Goal: Task Accomplishment & Management: Use online tool/utility

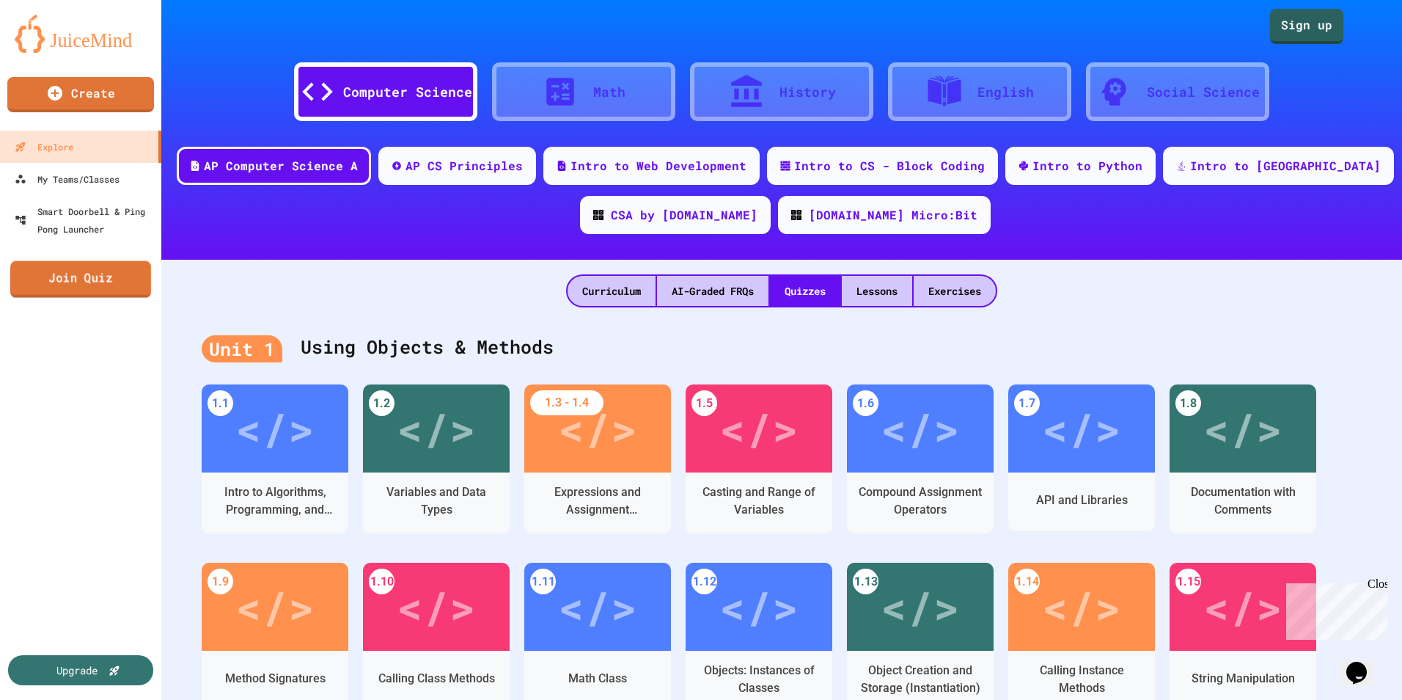
click at [59, 286] on link "Join Quiz" at bounding box center [80, 279] width 141 height 37
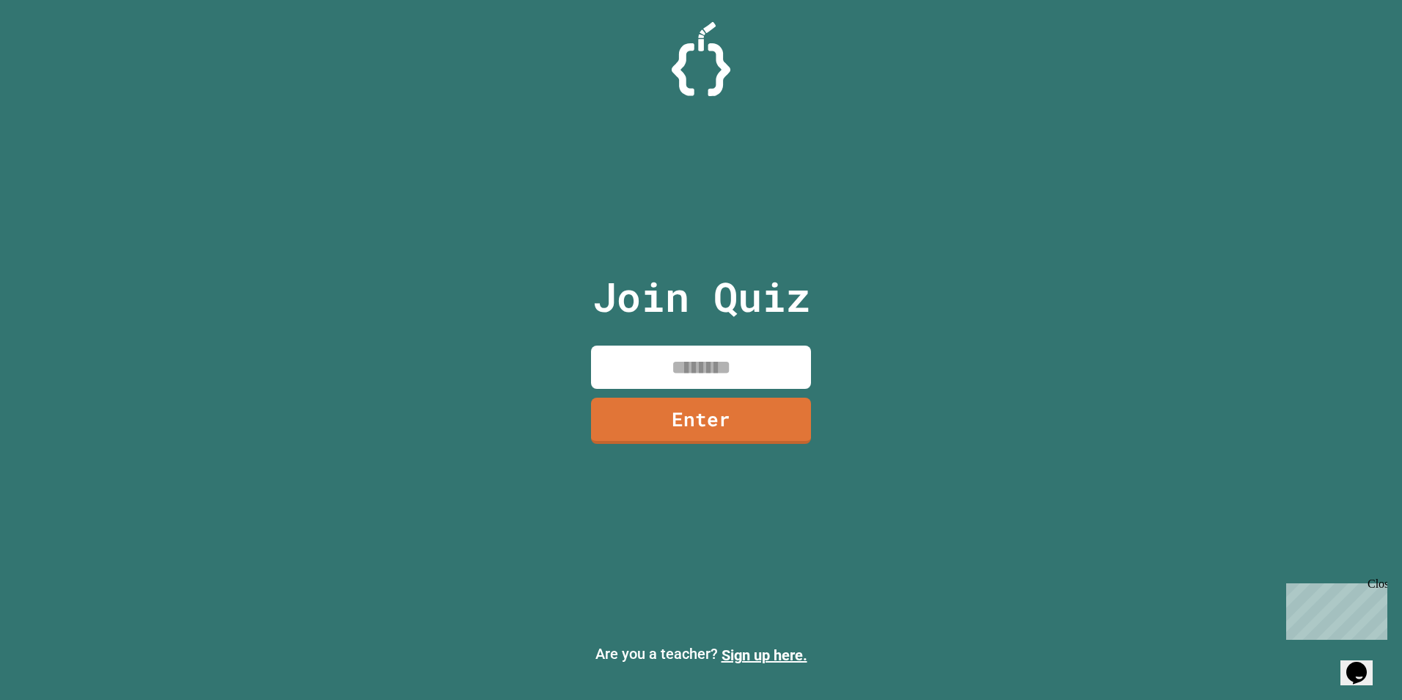
click at [774, 369] on input at bounding box center [701, 366] width 220 height 43
type input "********"
click at [672, 421] on link "Enter" at bounding box center [701, 421] width 218 height 46
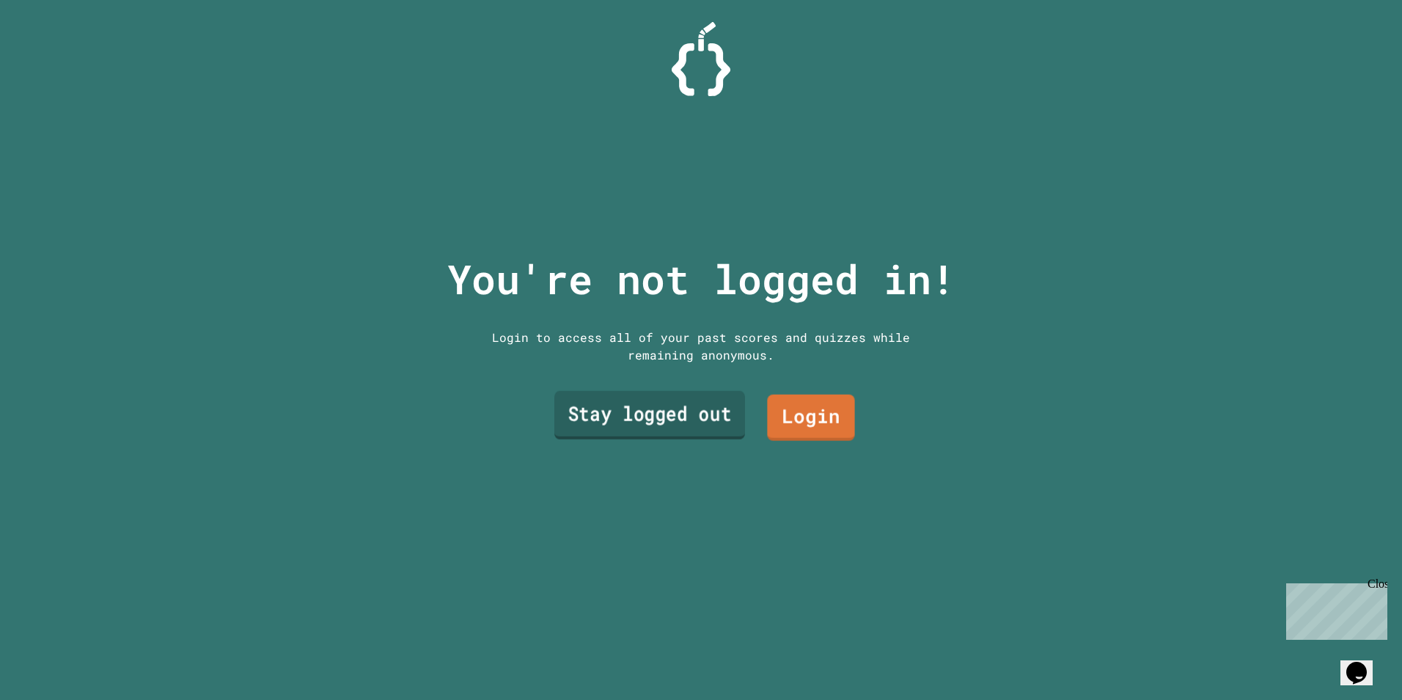
click at [721, 410] on link "Stay logged out" at bounding box center [649, 414] width 191 height 48
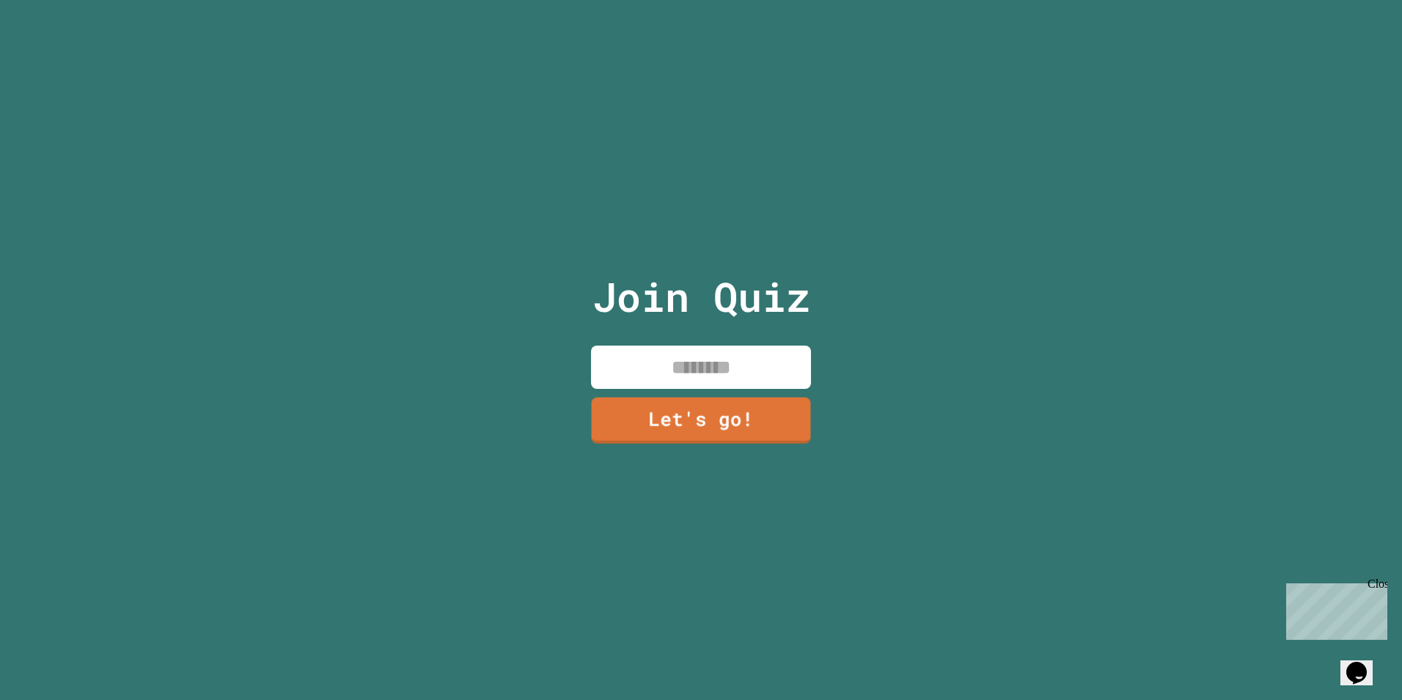
click at [744, 371] on input at bounding box center [701, 366] width 220 height 43
click at [834, 395] on div "Join Quiz ******** Let's go!" at bounding box center [701, 350] width 1402 height 700
click at [755, 366] on input "********" at bounding box center [701, 366] width 220 height 43
type input "*"
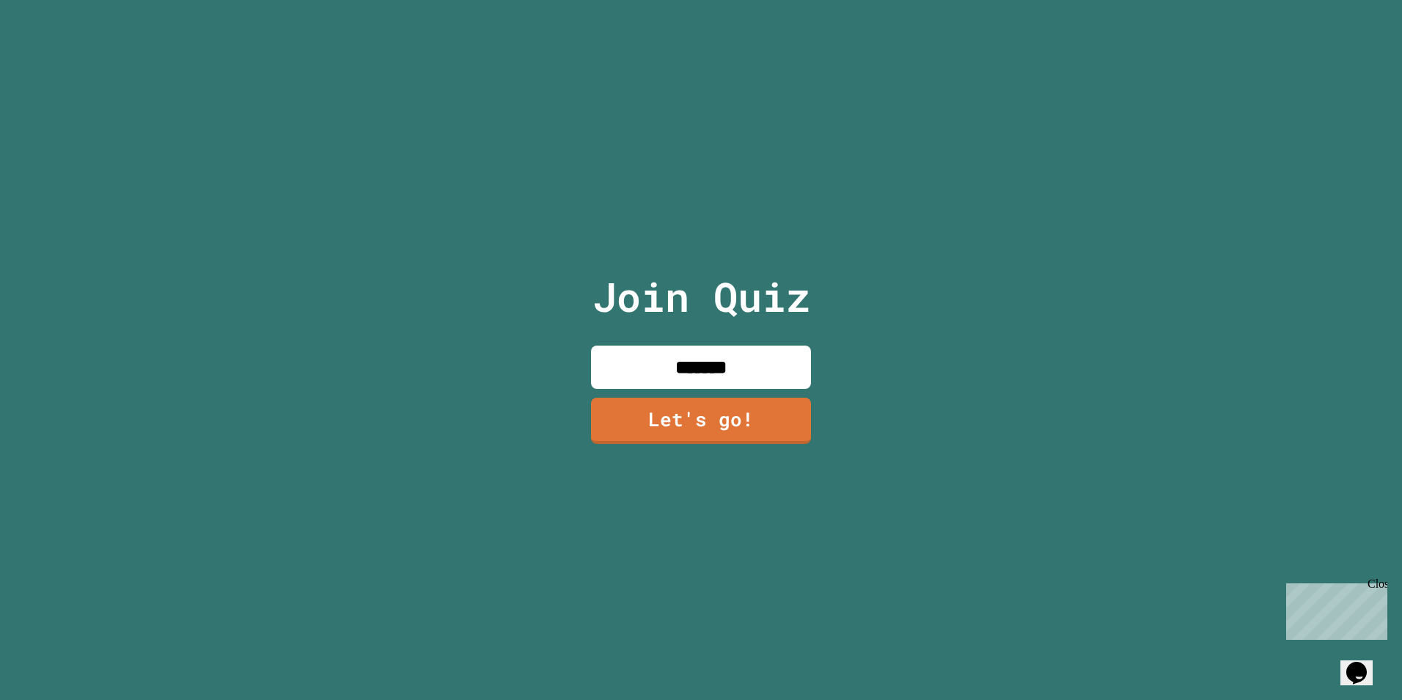
type input "********"
click at [684, 410] on link "Let's go!" at bounding box center [701, 419] width 213 height 48
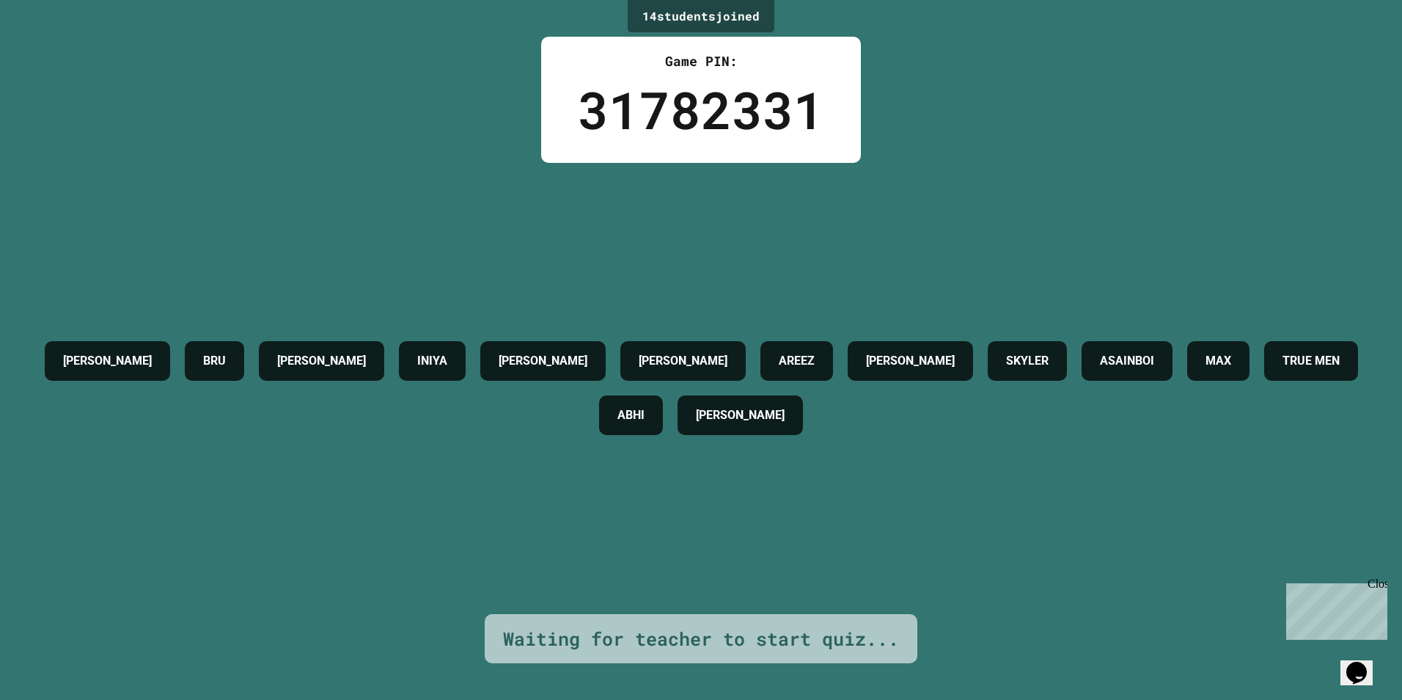
click at [1378, 579] on div "Close" at bounding box center [1377, 586] width 18 height 18
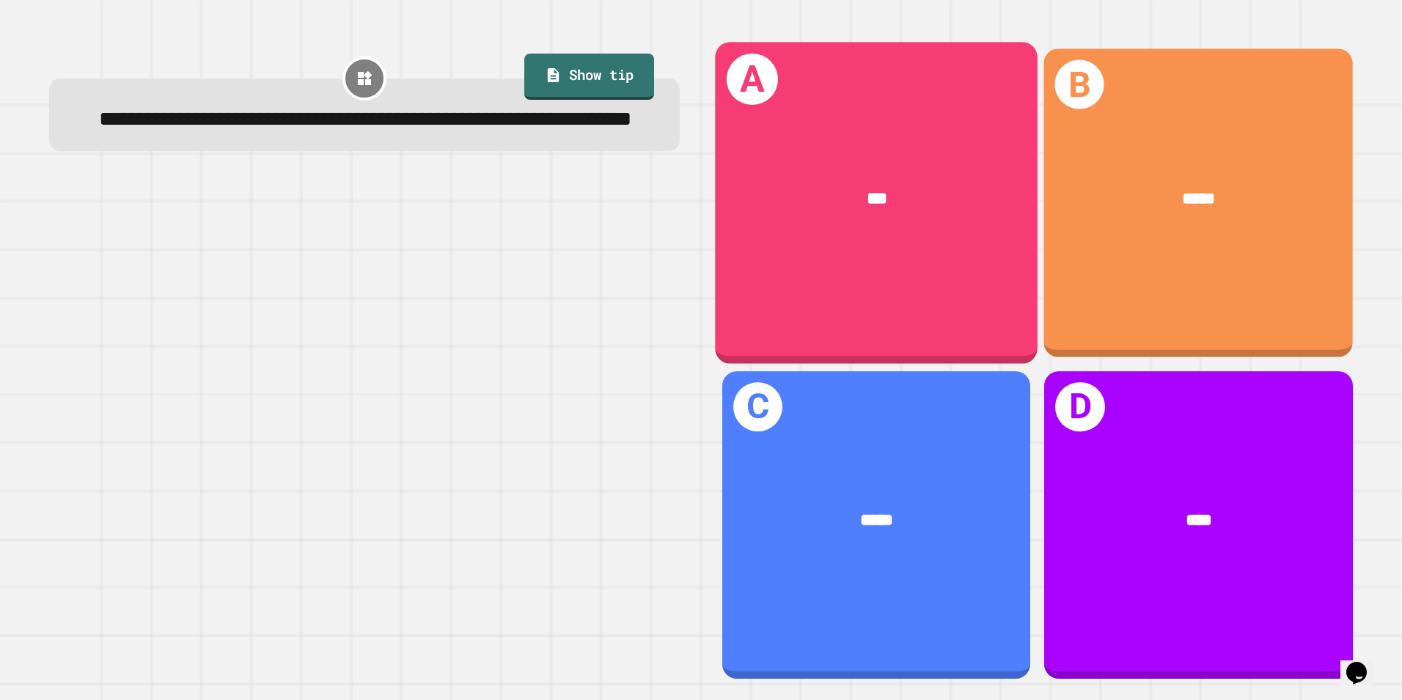
click at [1238, 243] on div "*****" at bounding box center [1198, 200] width 309 height 94
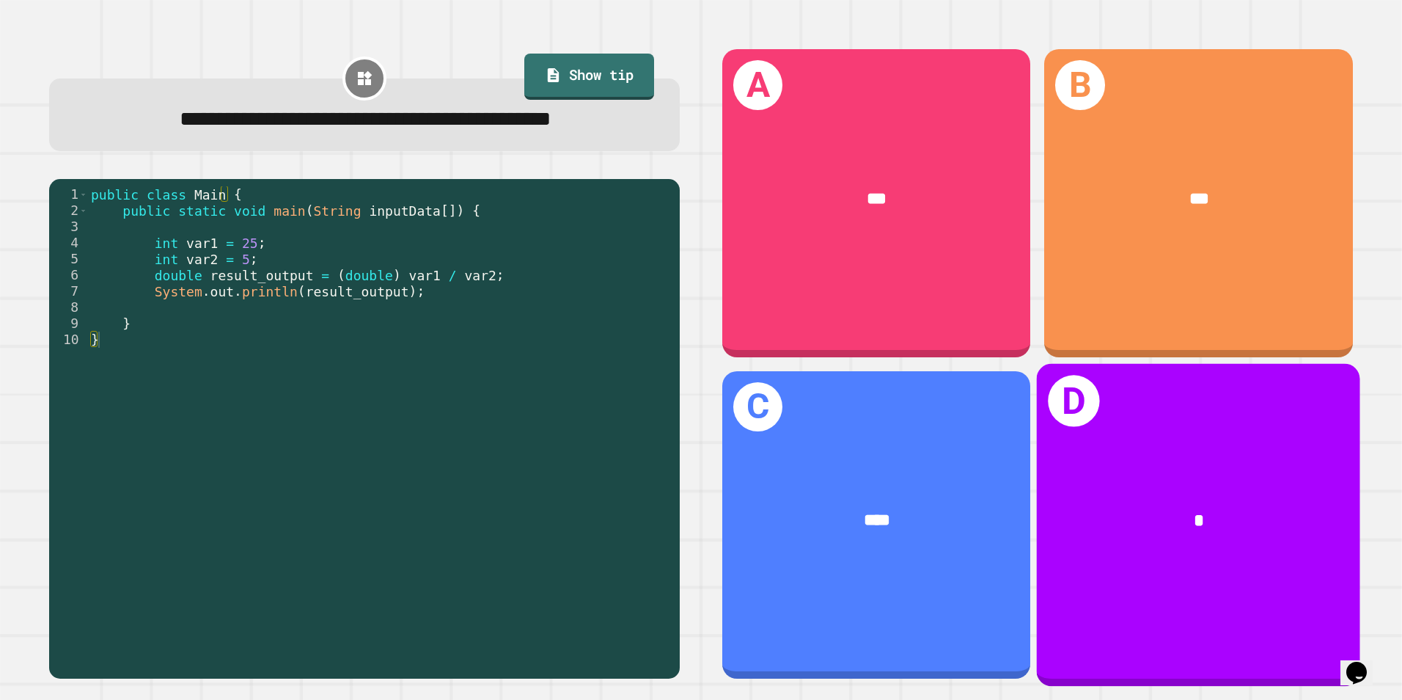
click at [1255, 415] on div "D *" at bounding box center [1198, 524] width 323 height 323
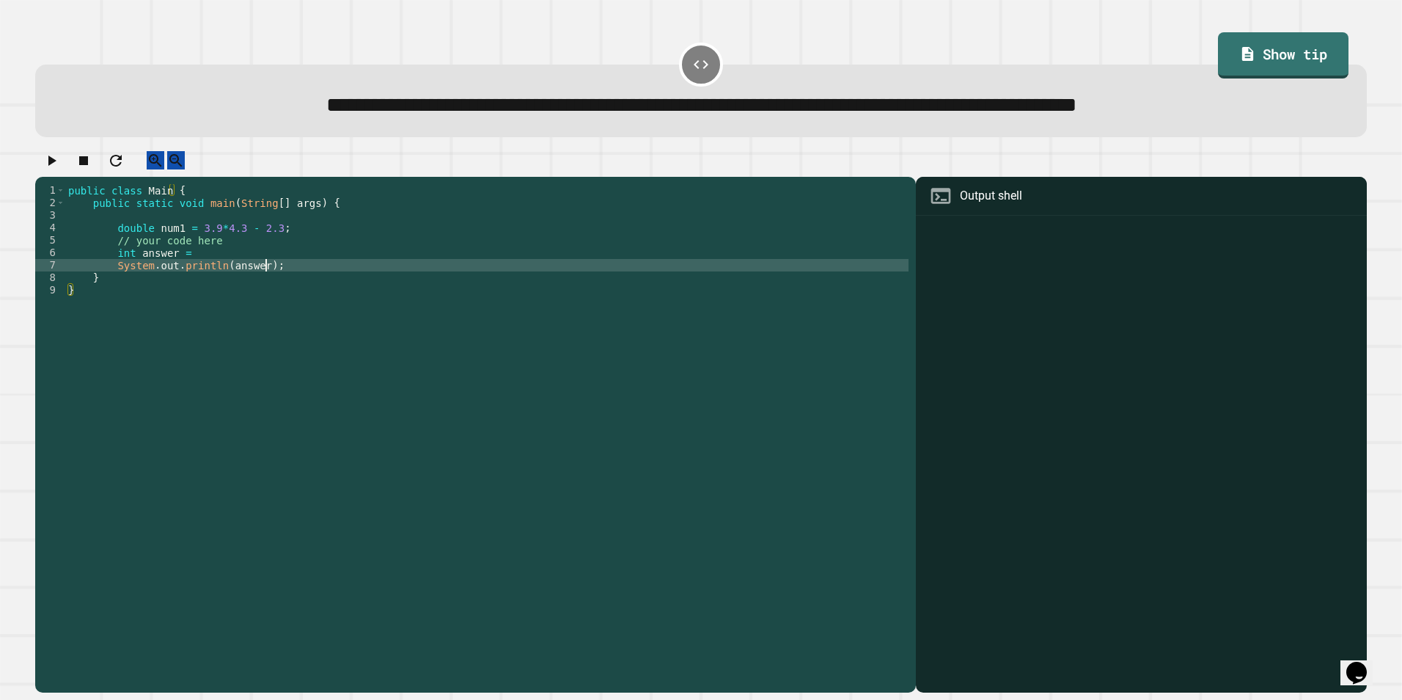
click at [313, 276] on div "public class Main { public static void main ( String [ ] args ) { double num1 =…" at bounding box center [486, 421] width 843 height 474
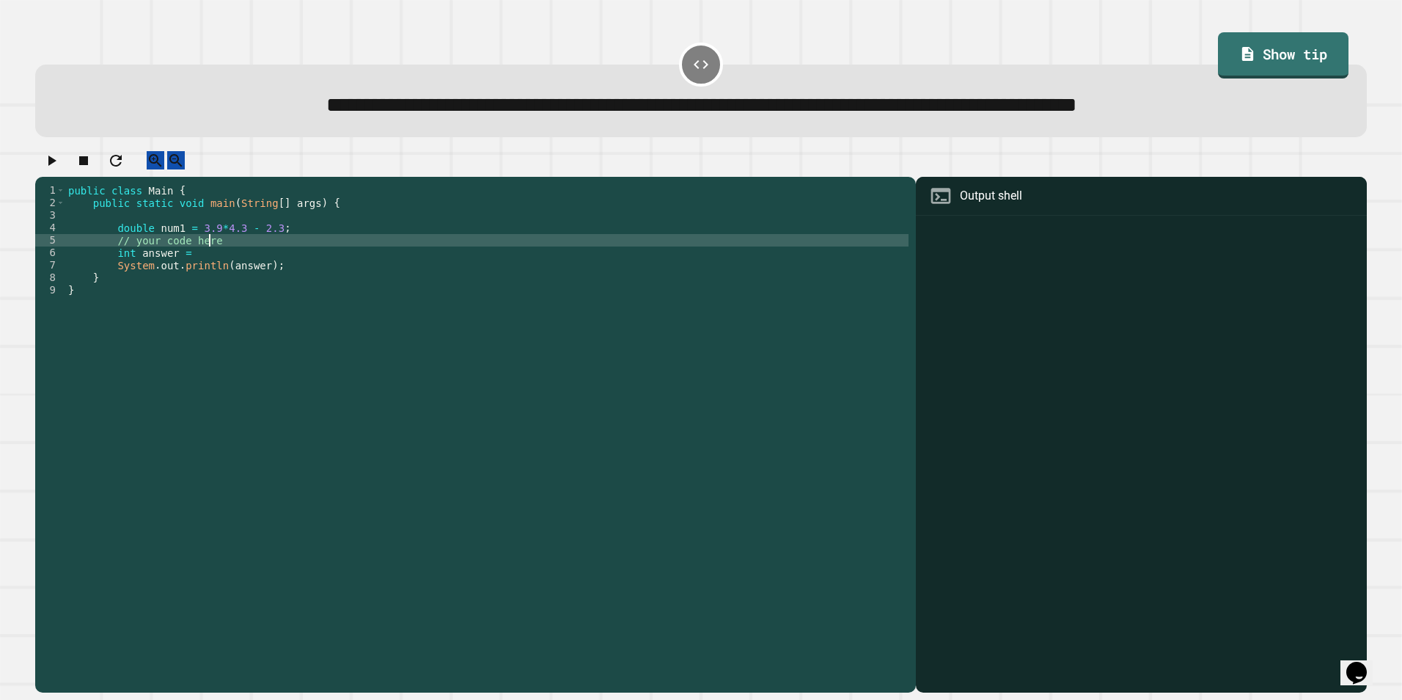
click at [301, 258] on div "public class Main { public static void main ( String [ ] args ) { double num1 =…" at bounding box center [486, 421] width 843 height 474
type textarea "**********"
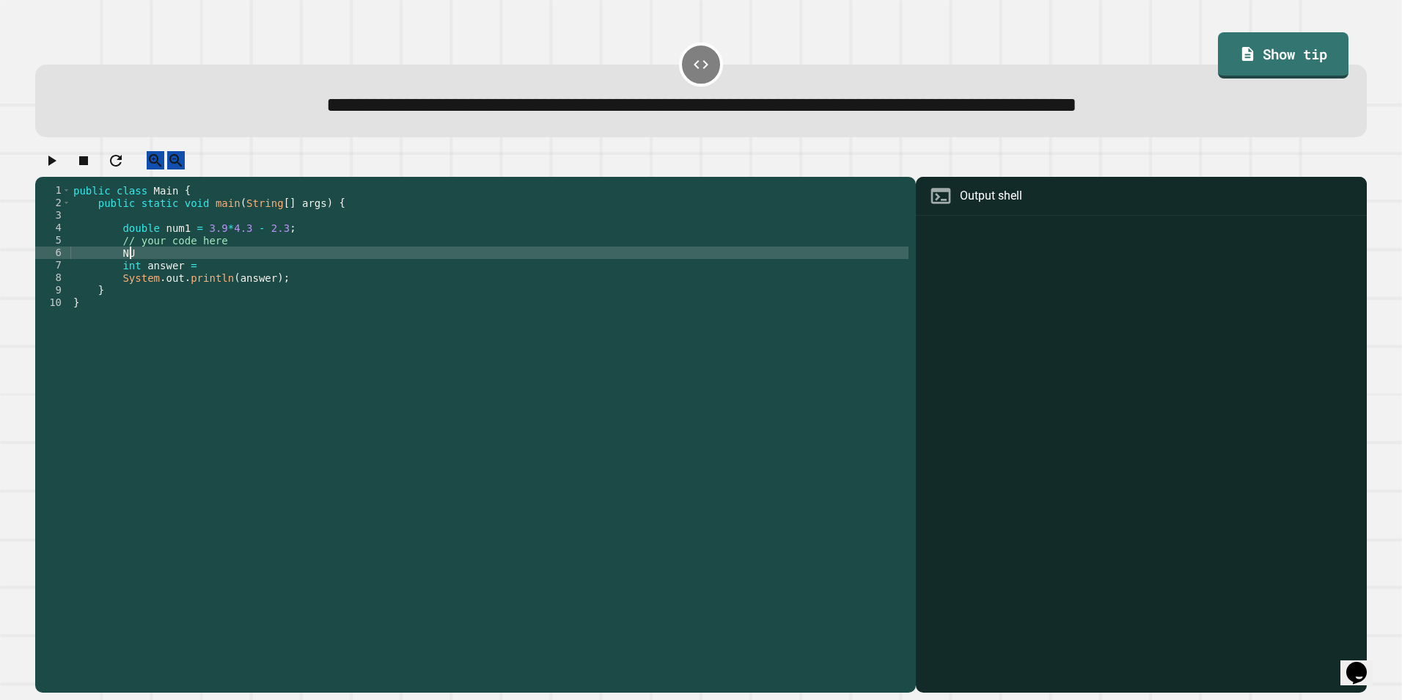
type textarea "*"
click at [218, 276] on div "public class Main { public static void main ( String [ ] args ) { double num1 =…" at bounding box center [489, 421] width 838 height 474
click at [136, 264] on div "public class Main { public static void main ( String [ ] args ) { double num1 =…" at bounding box center [489, 421] width 838 height 474
click at [140, 265] on div "public class Main { public static void main ( String [ ] args ) { double num1 =…" at bounding box center [489, 421] width 838 height 474
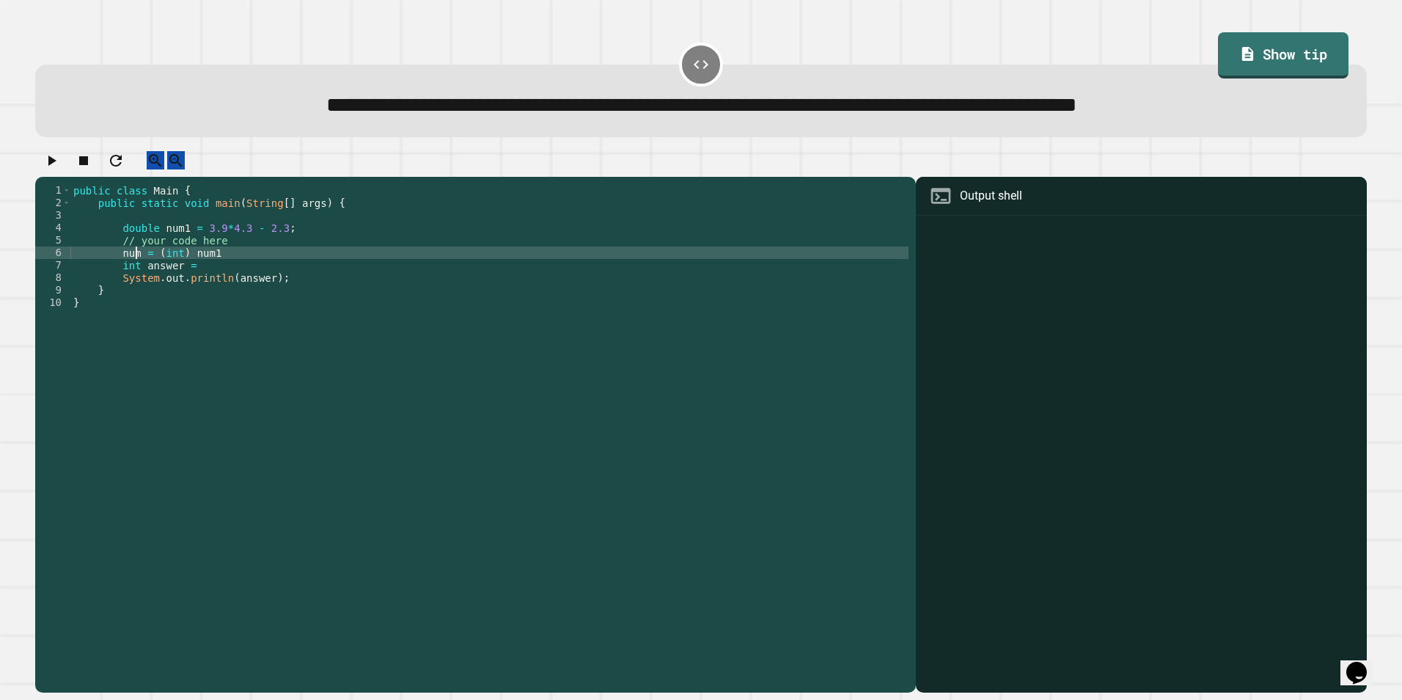
scroll to position [0, 4]
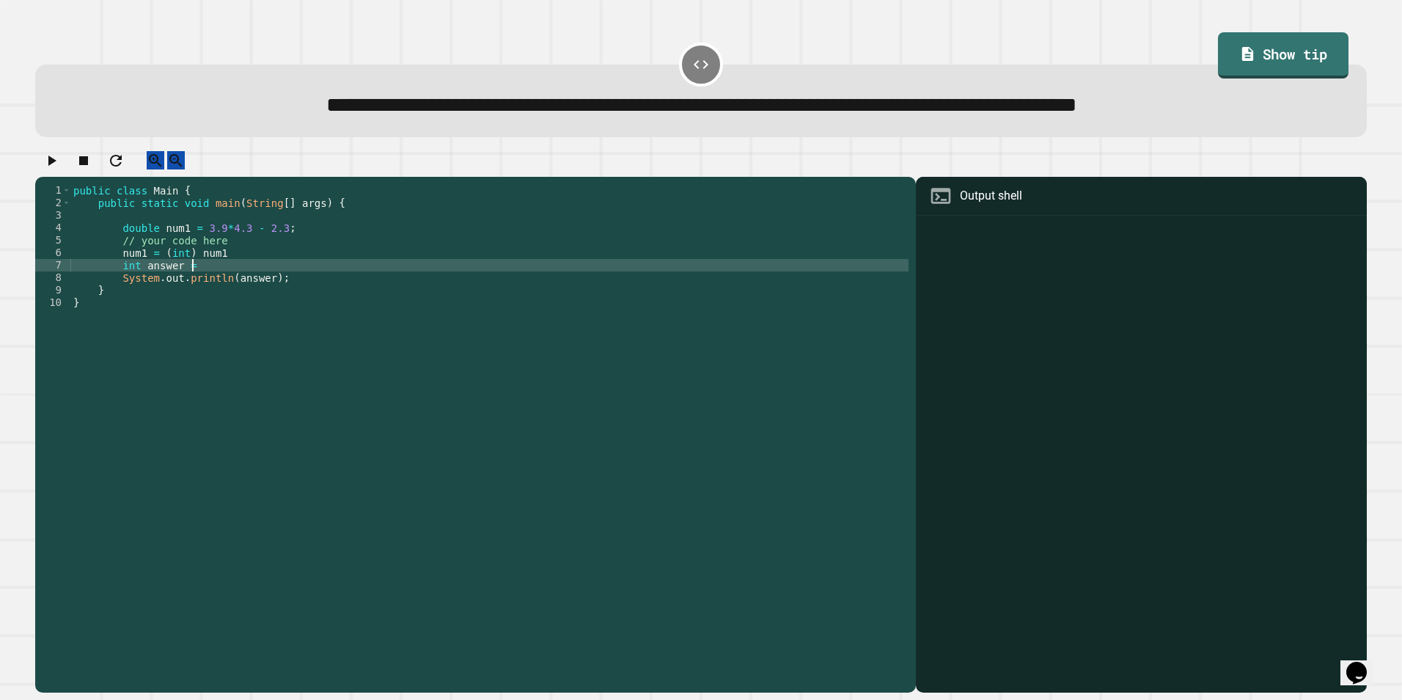
click at [245, 277] on div "public class Main { public static void main ( String [ ] args ) { double num1 =…" at bounding box center [489, 421] width 838 height 474
click at [52, 166] on icon "button" at bounding box center [52, 161] width 18 height 18
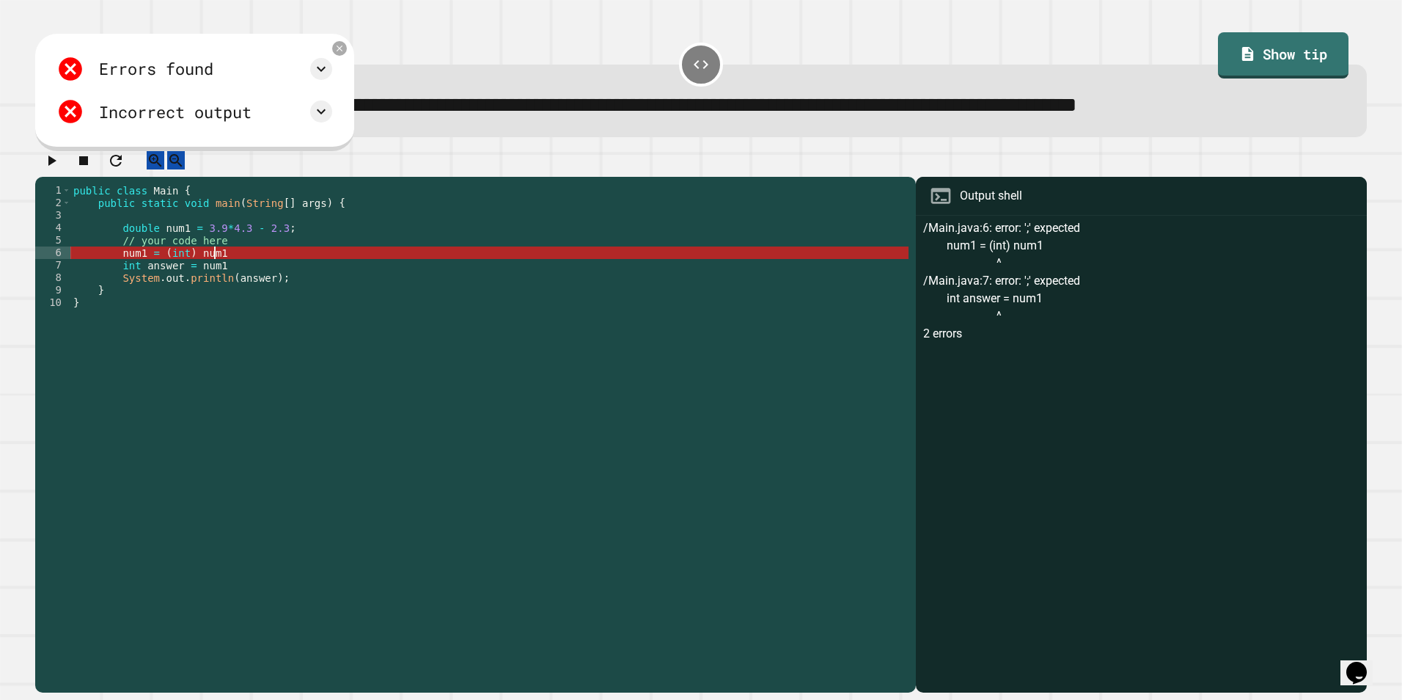
click at [243, 268] on div "public class Main { public static void main ( String [ ] args ) { double num1 =…" at bounding box center [489, 421] width 838 height 474
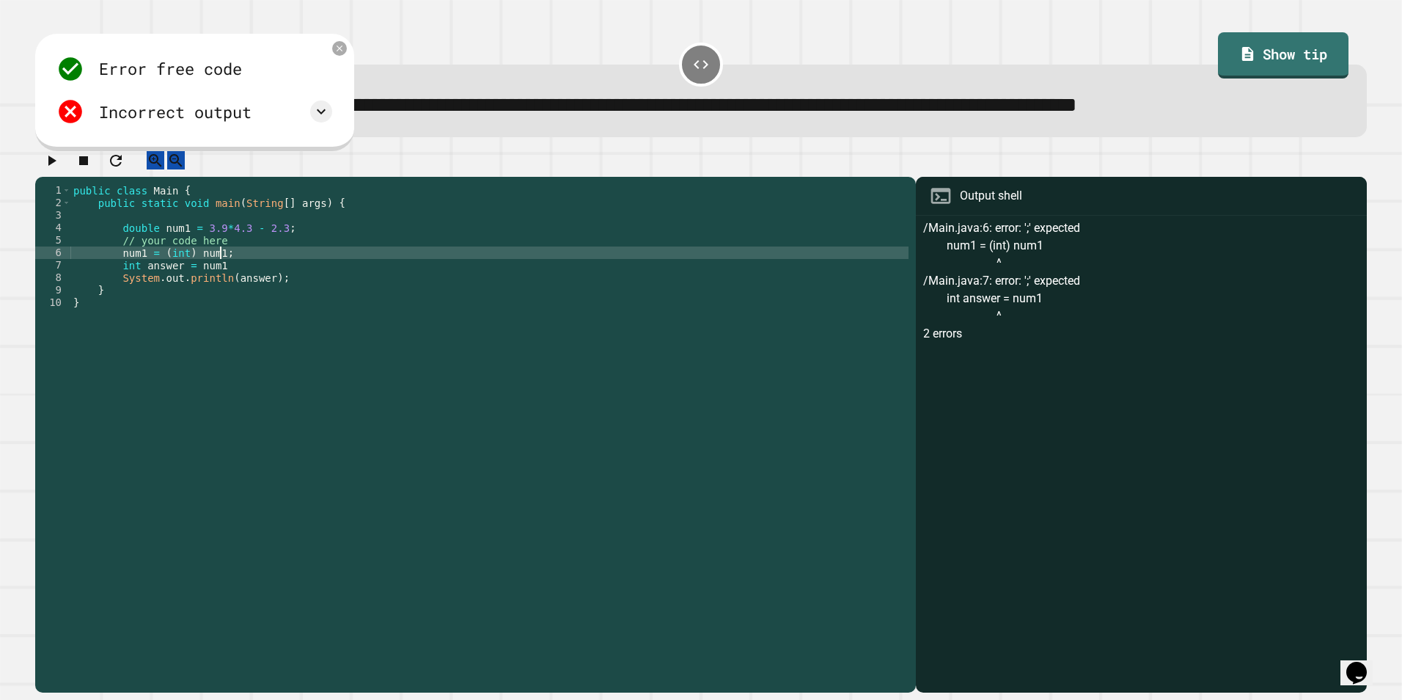
scroll to position [0, 10]
click at [238, 279] on div "public class Main { public static void main ( String [ ] args ) { double num1 =…" at bounding box center [489, 421] width 838 height 474
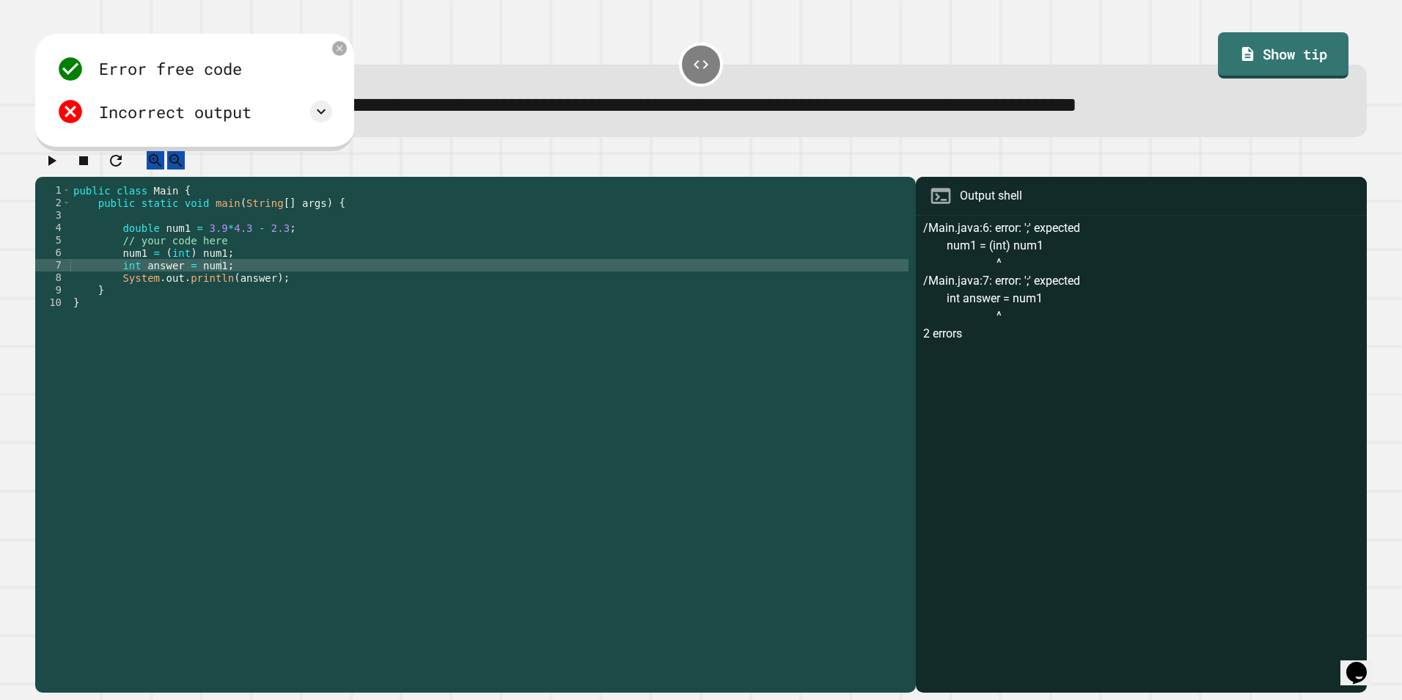
click at [49, 169] on icon "button" at bounding box center [52, 161] width 18 height 18
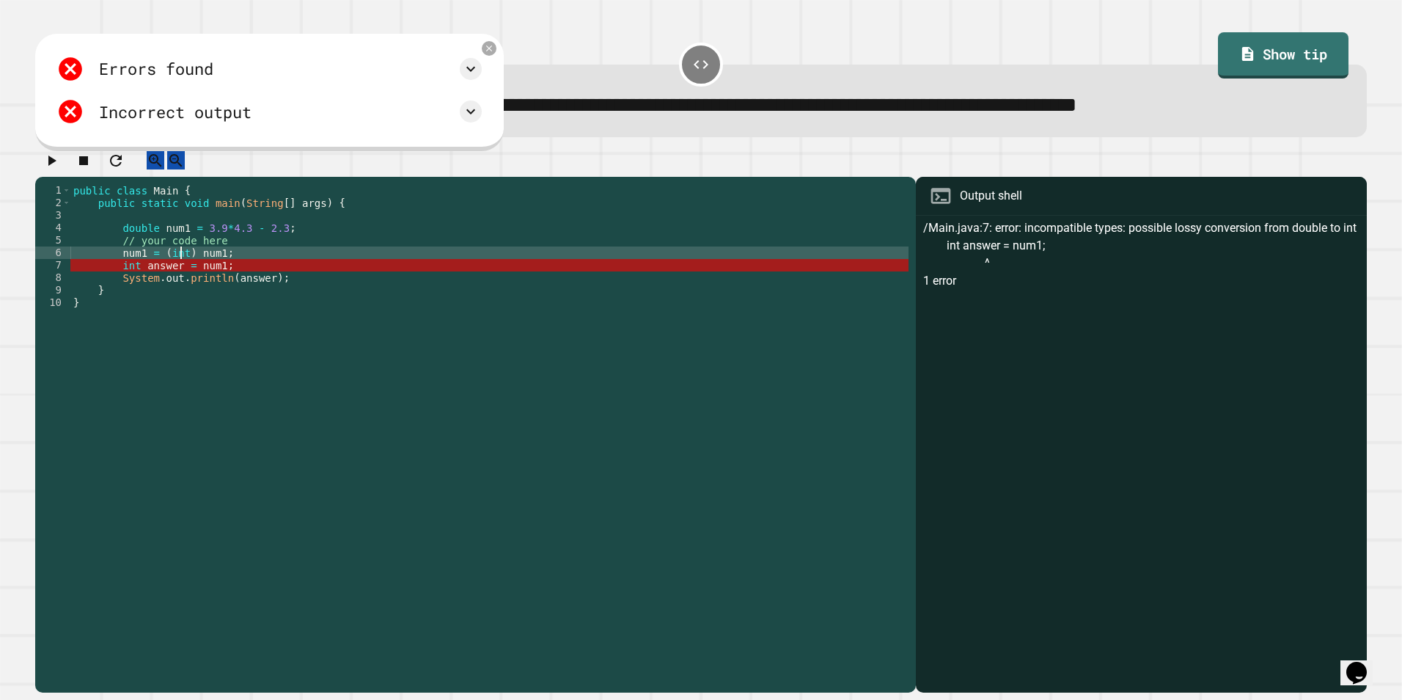
click at [182, 260] on div "public class Main { public static void main ( String [ ] args ) { double num1 =…" at bounding box center [489, 421] width 838 height 474
click at [188, 263] on div "public class Main { public static void main ( String [ ] args ) { double num1 =…" at bounding box center [489, 421] width 838 height 474
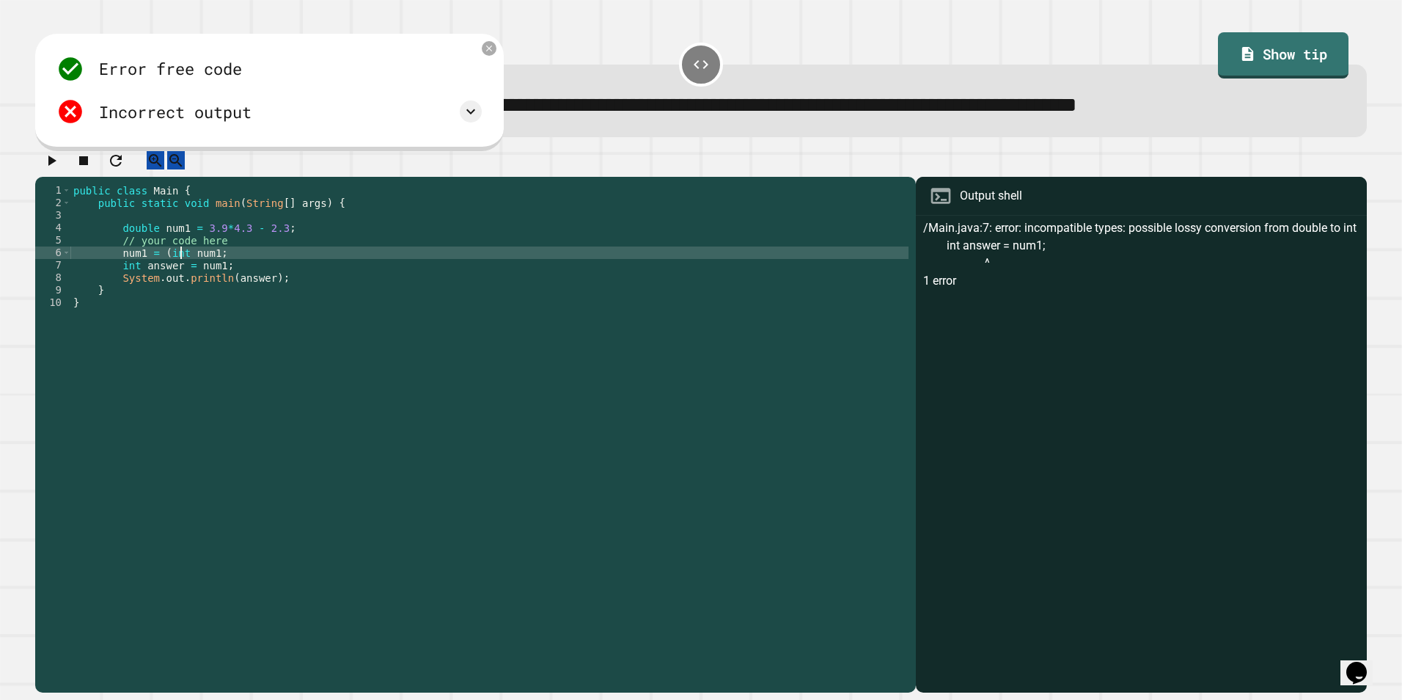
click at [167, 264] on div "public class Main { public static void main ( String [ ] args ) { double num1 =…" at bounding box center [489, 421] width 838 height 474
click at [161, 268] on div "public class Main { public static void main ( String [ ] args ) { double num1 =…" at bounding box center [489, 421] width 838 height 474
click at [163, 268] on div "public class Main { public static void main ( String [ ] args ) { double num1 =…" at bounding box center [489, 421] width 838 height 474
click at [60, 169] on button "button" at bounding box center [52, 160] width 18 height 18
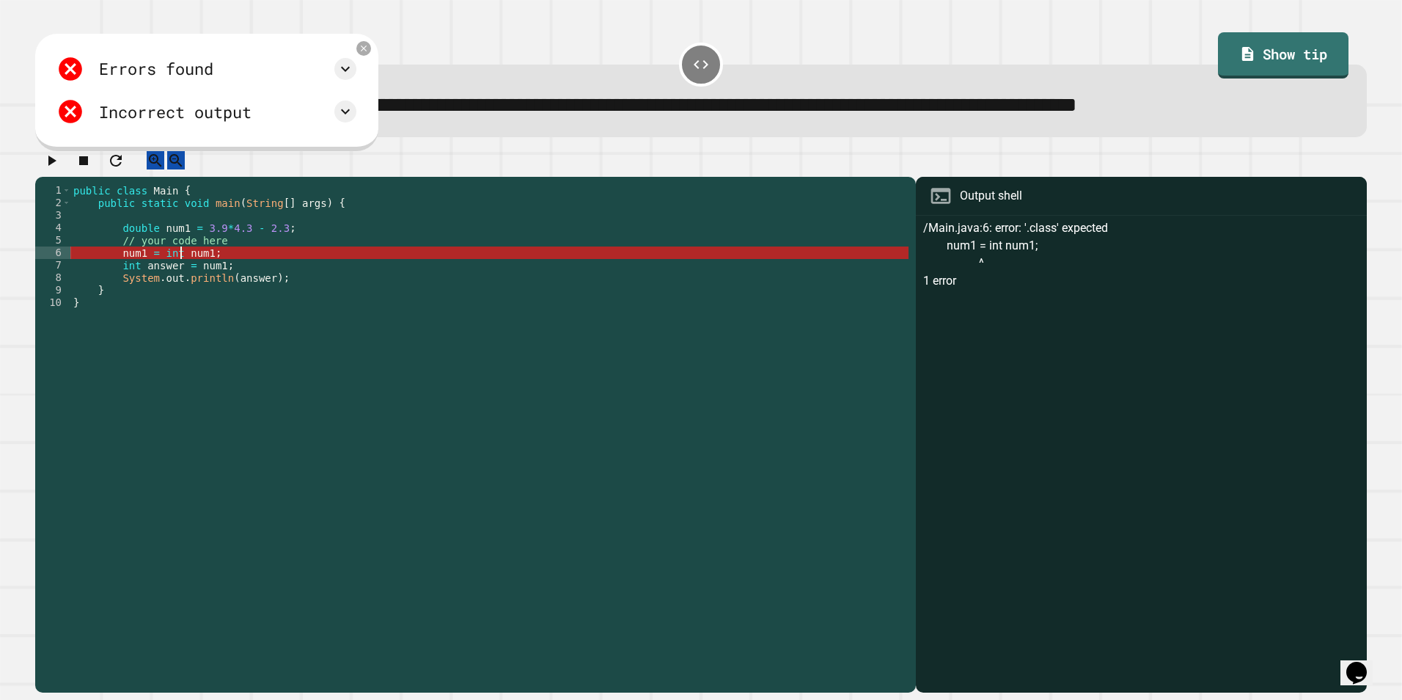
click at [178, 262] on div "public class Main { public static void main ( String [ ] args ) { double num1 =…" at bounding box center [489, 421] width 838 height 474
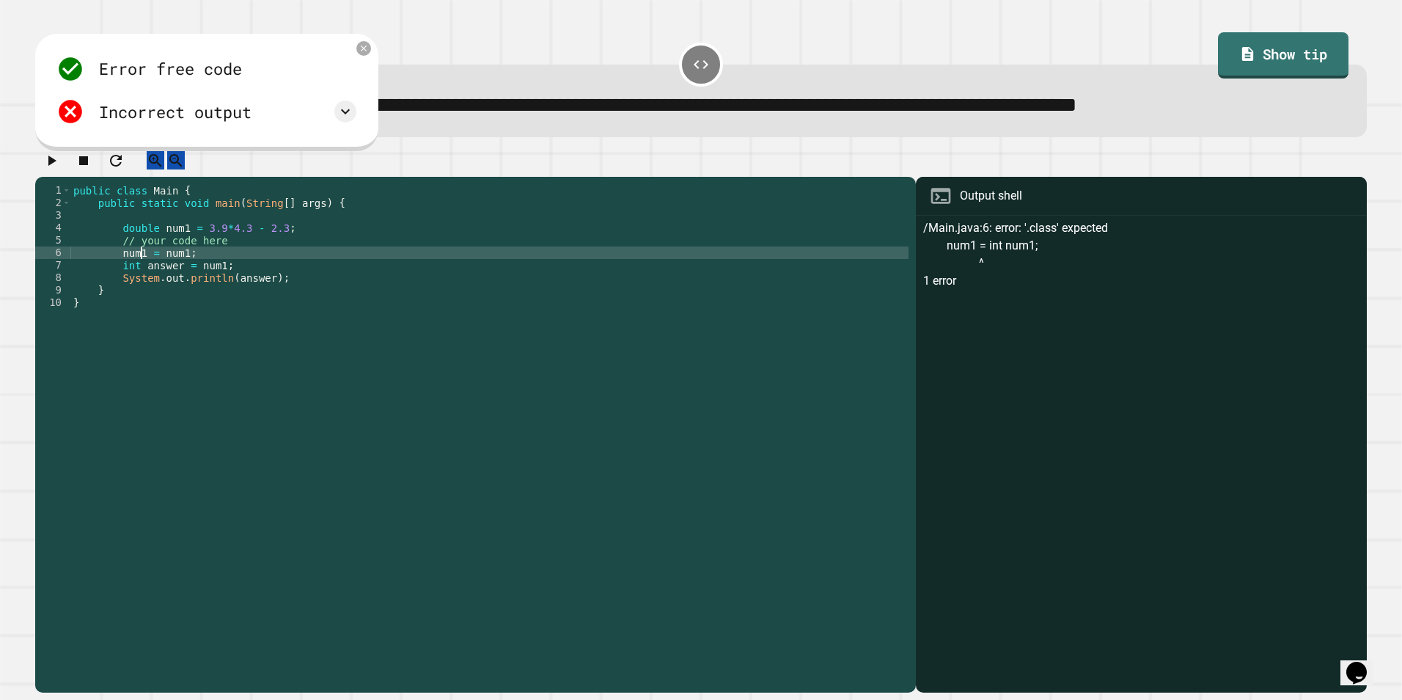
click at [142, 268] on div "public class Main { public static void main ( String [ ] args ) { double num1 =…" at bounding box center [489, 421] width 838 height 474
click at [208, 273] on div "public class Main { public static void main ( String [ ] args ) { double num1 =…" at bounding box center [489, 421] width 838 height 474
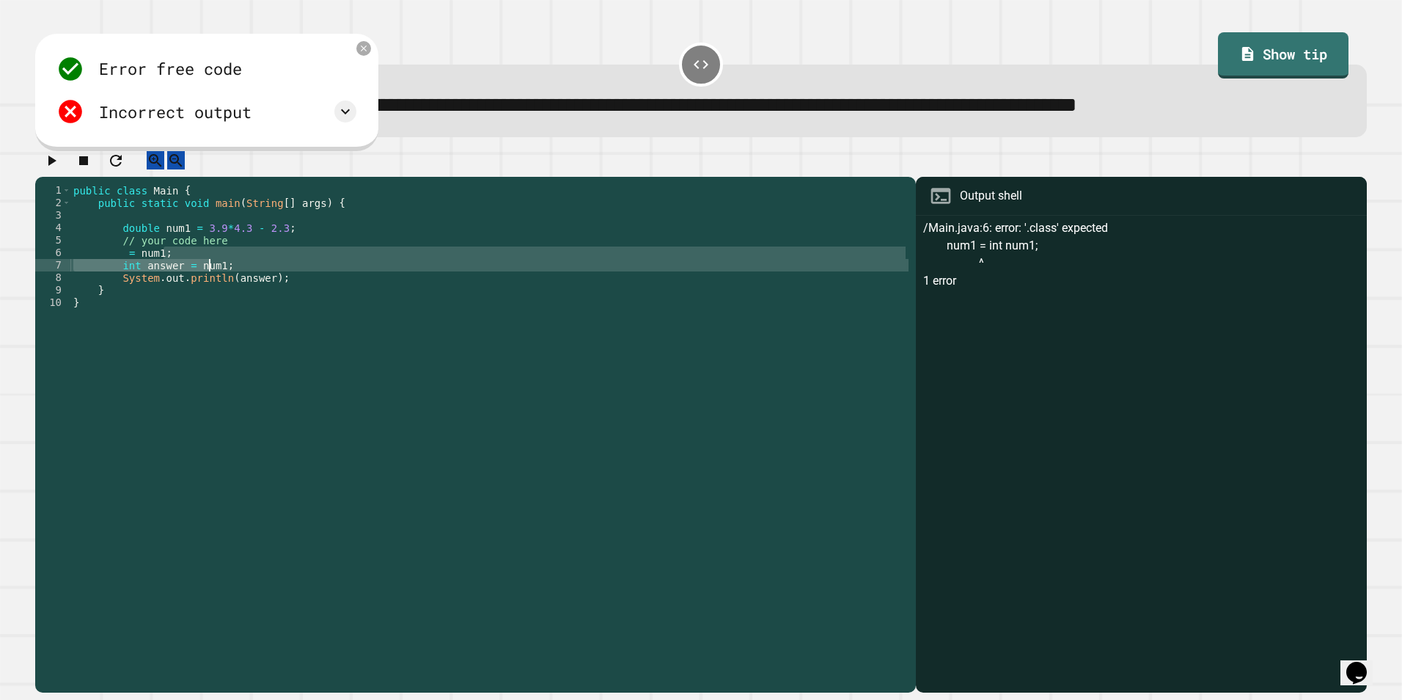
click at [243, 265] on div "public class Main { public static void main ( String [ ] args ) { double num1 =…" at bounding box center [489, 408] width 838 height 449
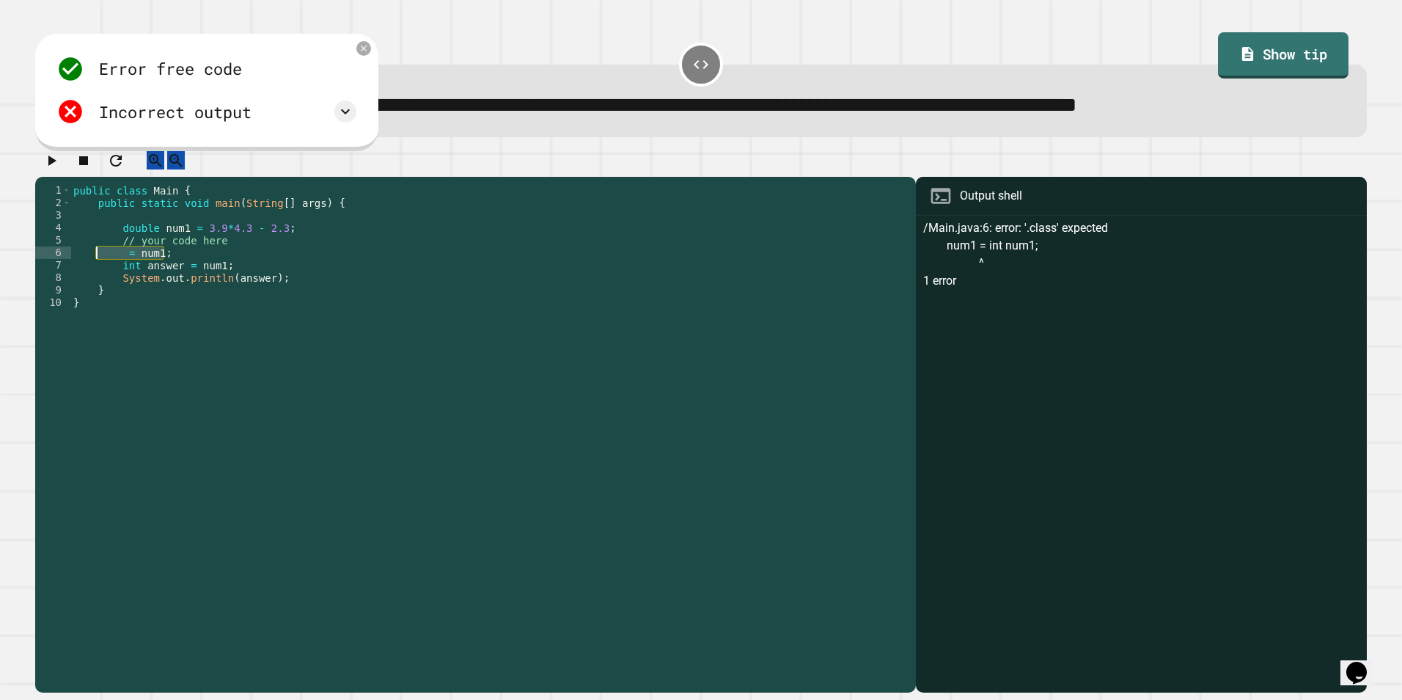
drag, startPoint x: 211, startPoint y: 265, endPoint x: 113, endPoint y: 271, distance: 98.4
click at [113, 271] on div "public class Main { public static void main ( String [ ] args ) { double num1 =…" at bounding box center [489, 421] width 838 height 474
type textarea "*******"
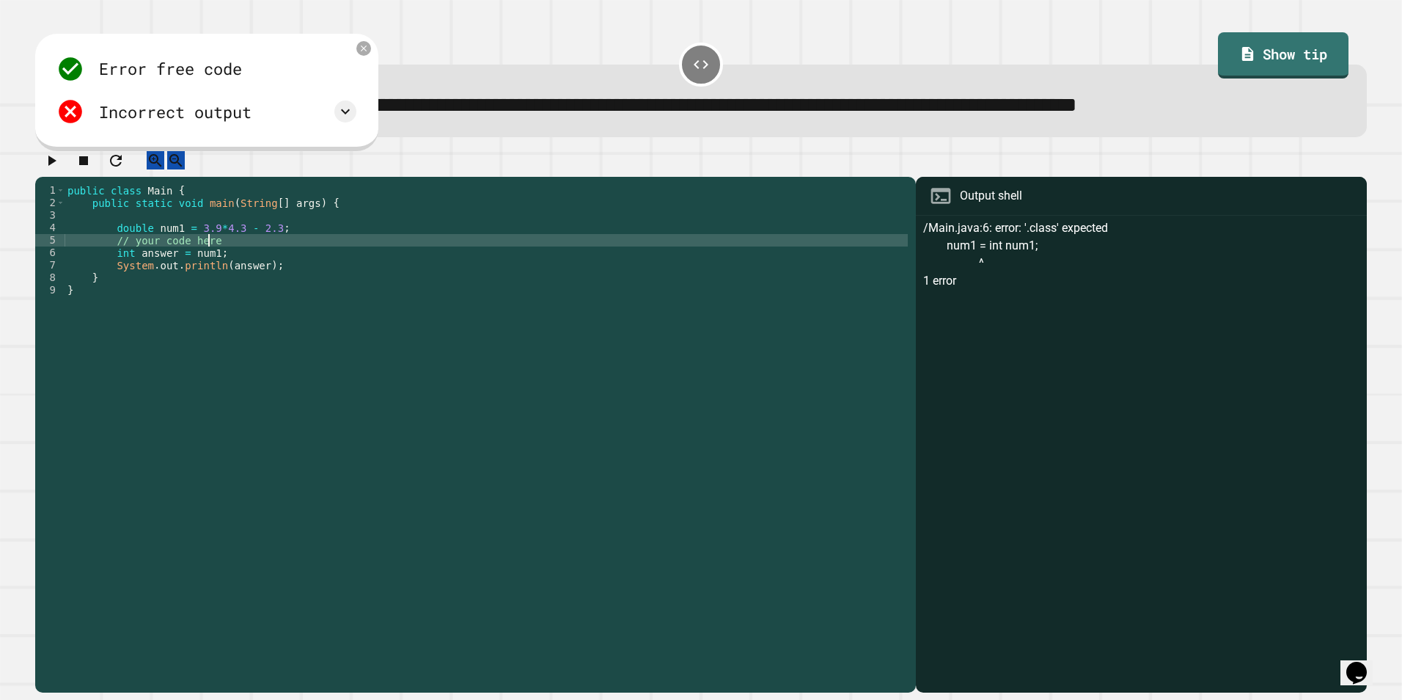
click at [185, 268] on div "public class Main { public static void main ( String [ ] args ) { double num1 =…" at bounding box center [486, 421] width 843 height 474
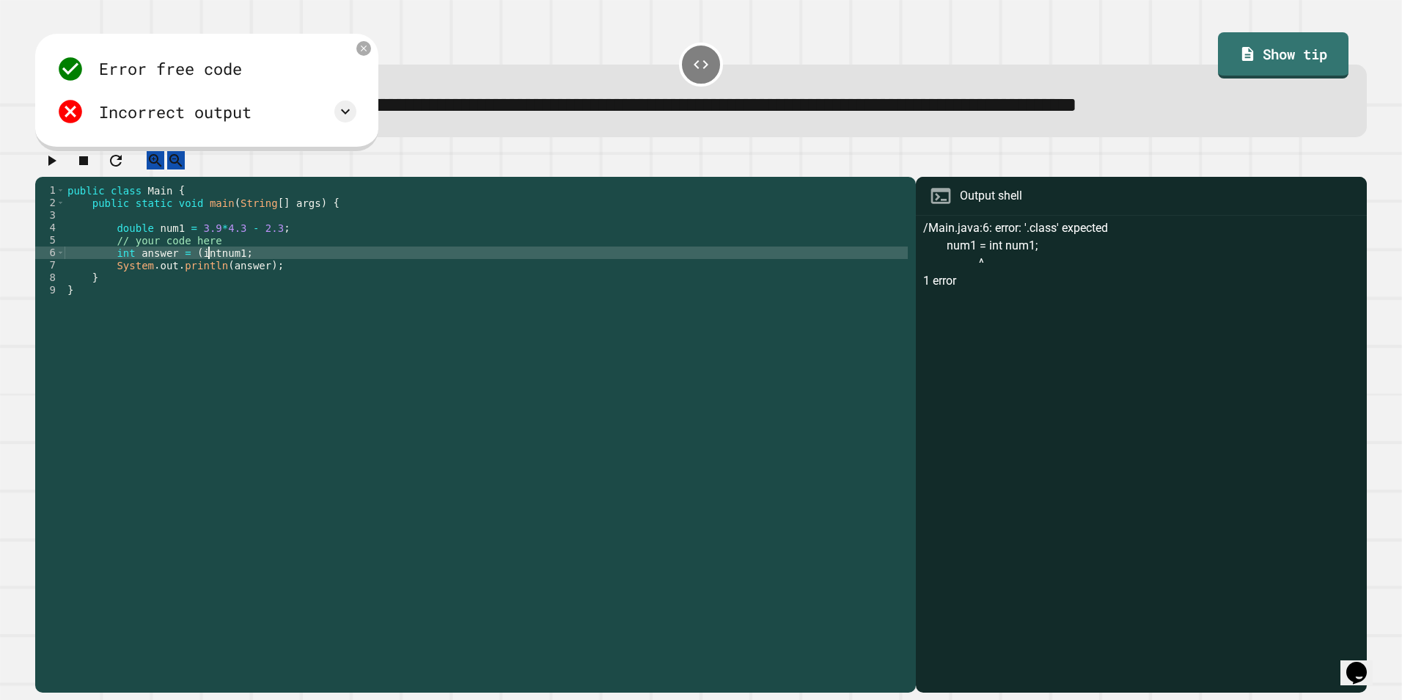
scroll to position [0, 10]
type textarea "**********"
click at [60, 161] on icon "button" at bounding box center [52, 161] width 18 height 18
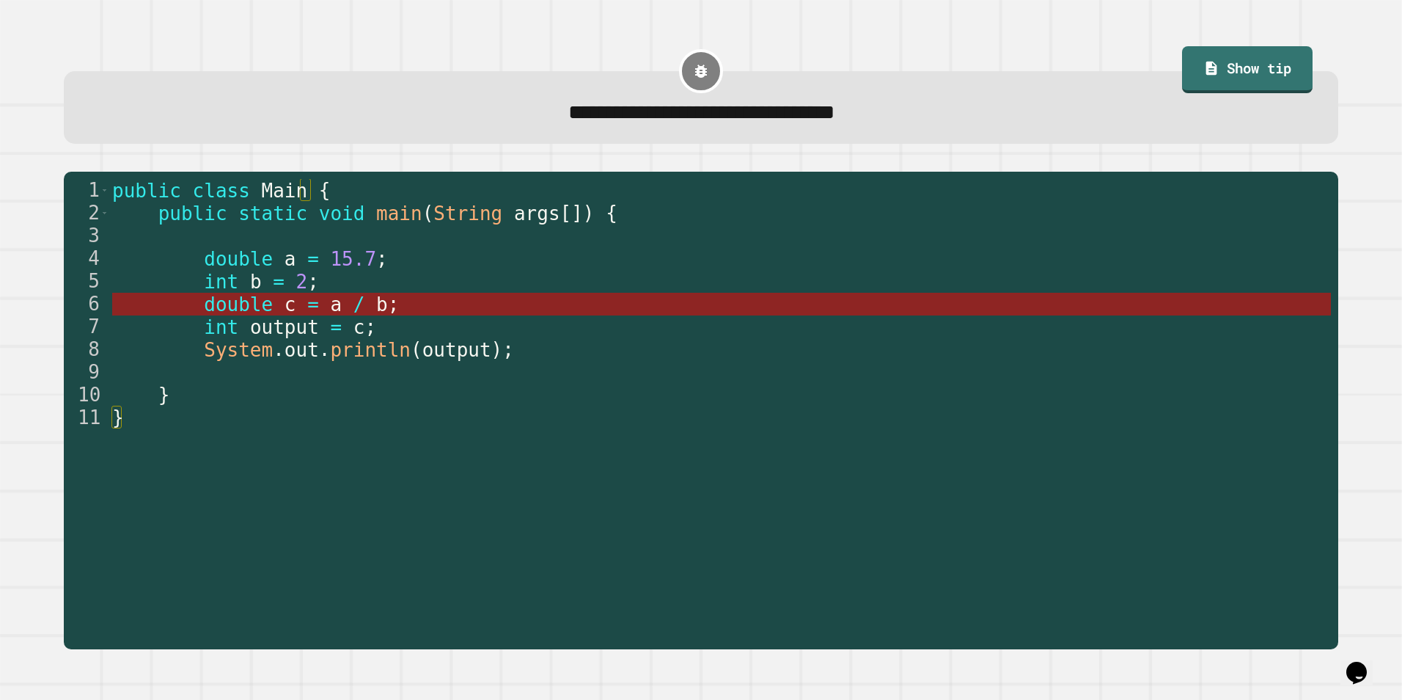
click at [353, 312] on span "/" at bounding box center [359, 304] width 12 height 22
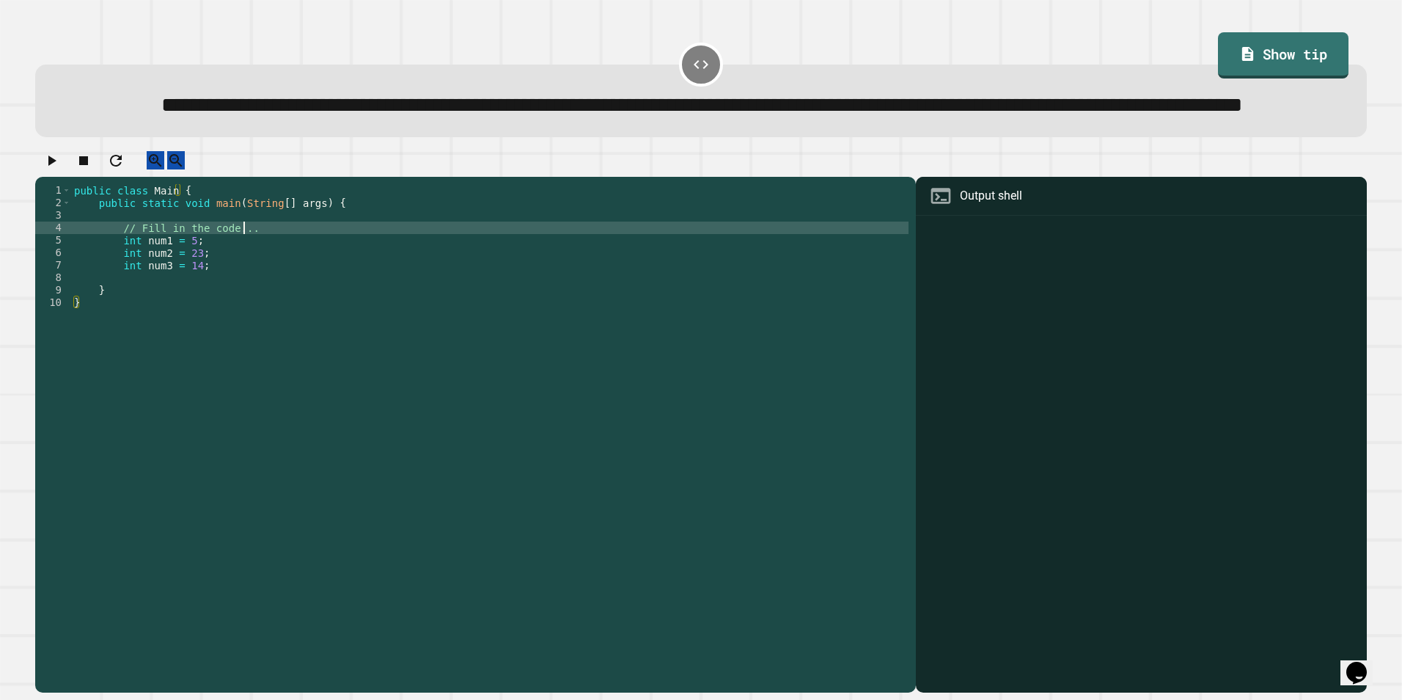
click at [244, 273] on div "public class Main { public static void main ( String [ ] args ) { // Fill in th…" at bounding box center [489, 408] width 837 height 449
type textarea "**********"
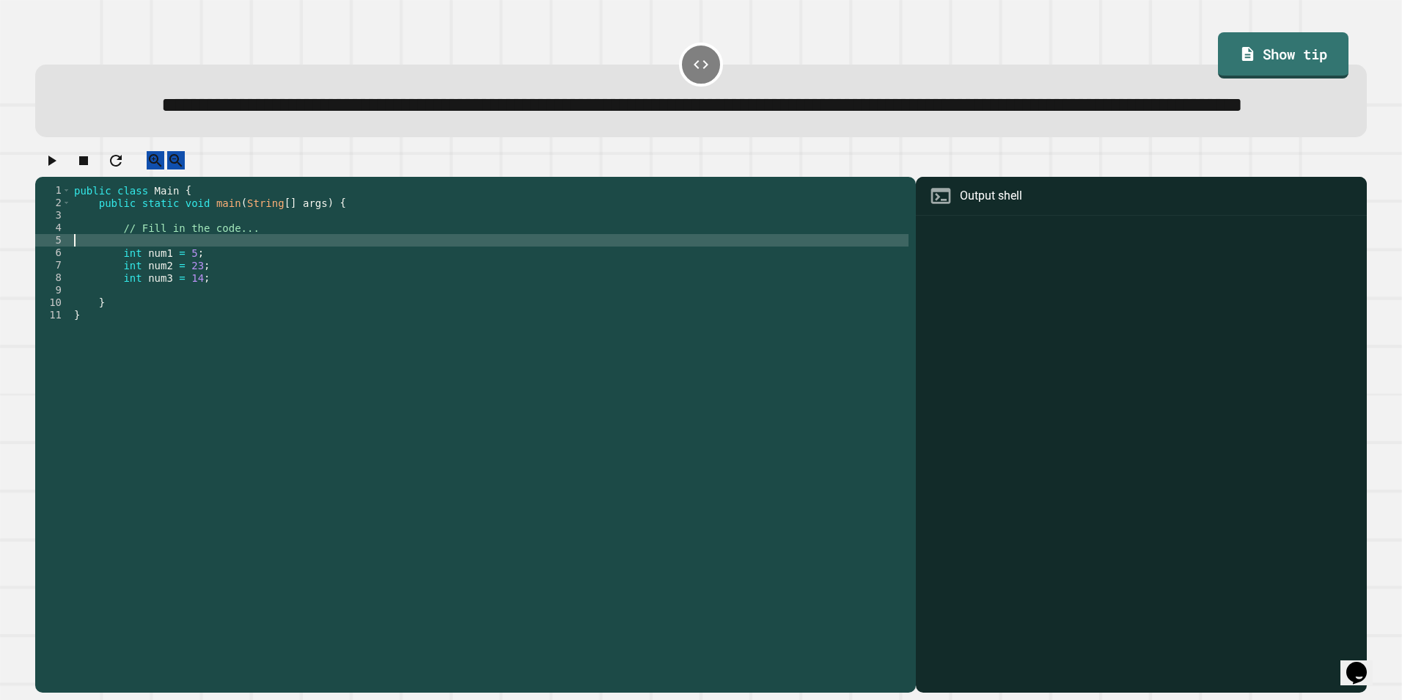
scroll to position [0, 0]
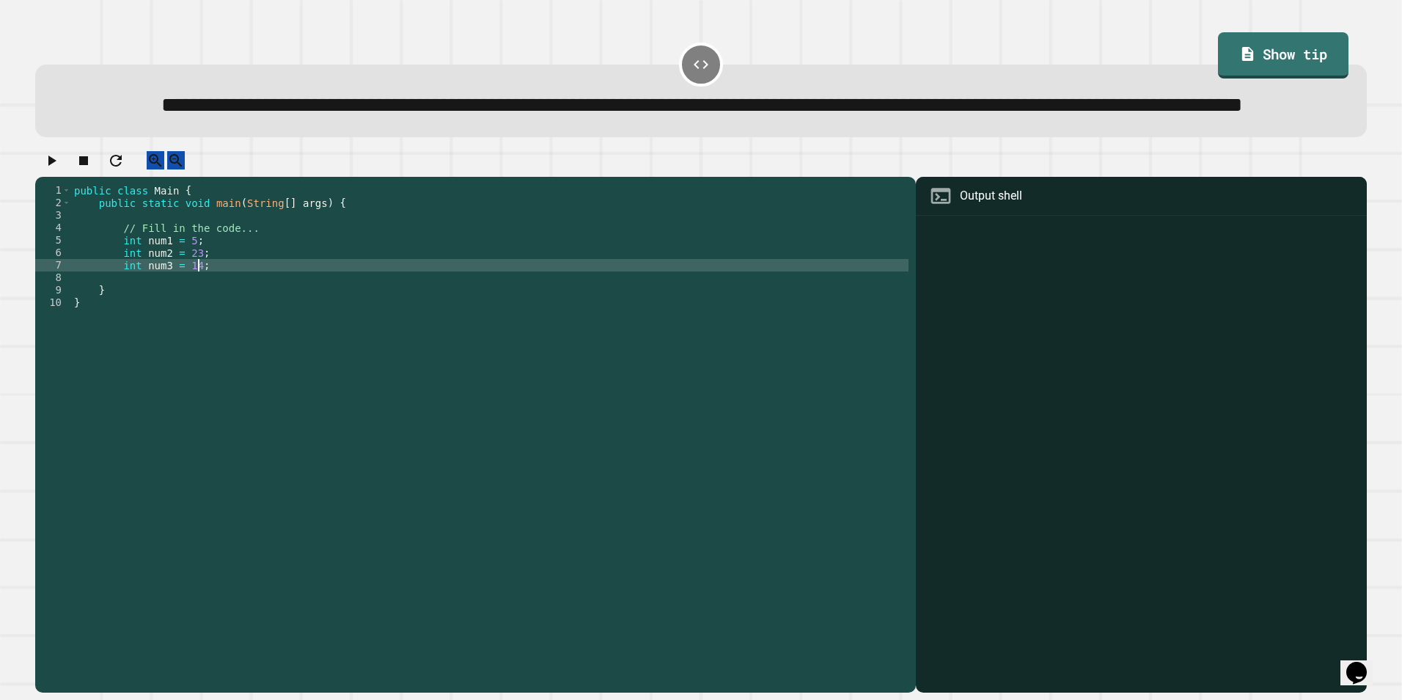
type textarea "**********"
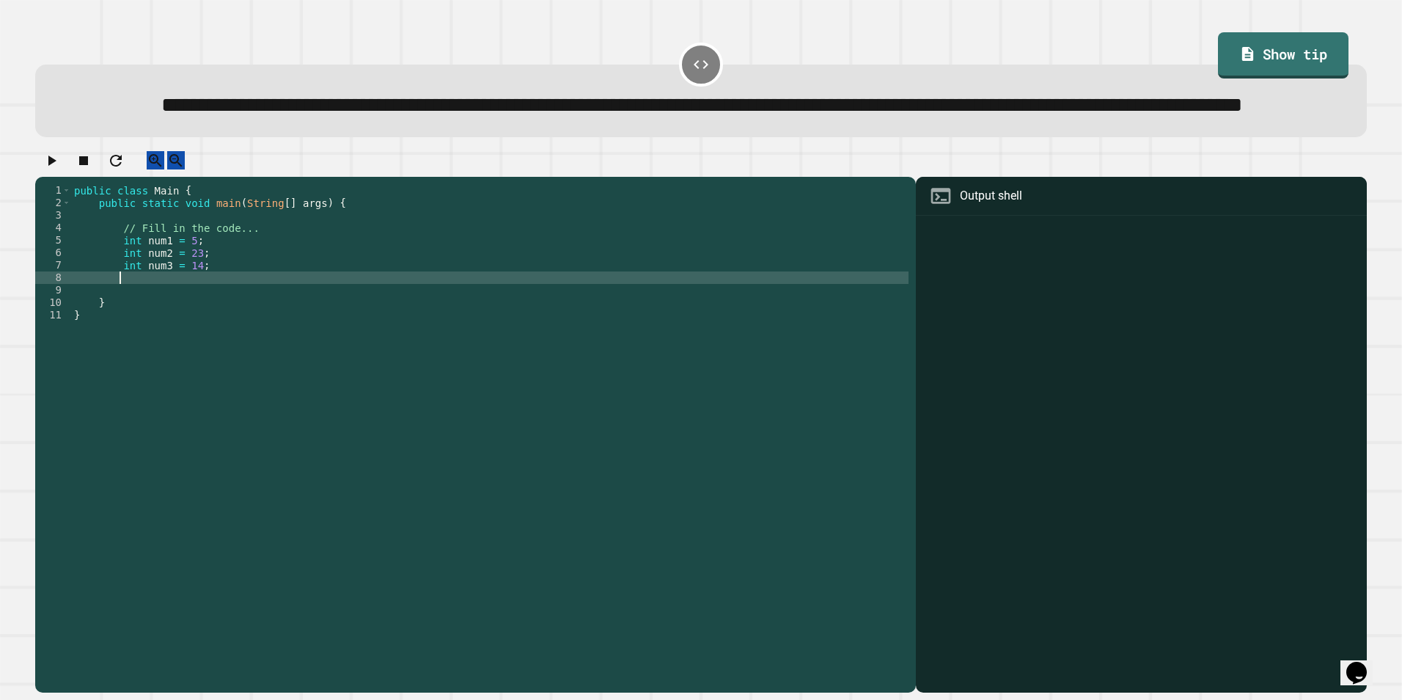
scroll to position [0, 2]
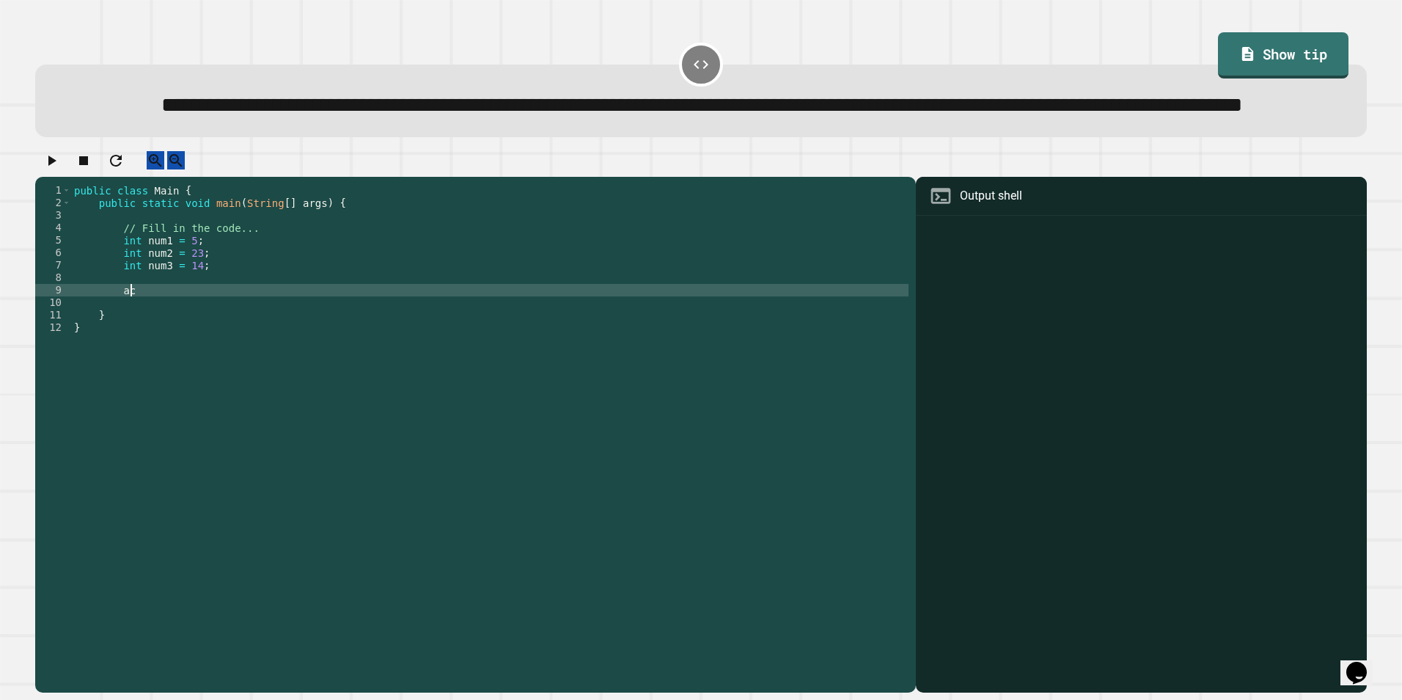
type textarea "*"
click at [56, 166] on icon "button" at bounding box center [52, 160] width 8 height 10
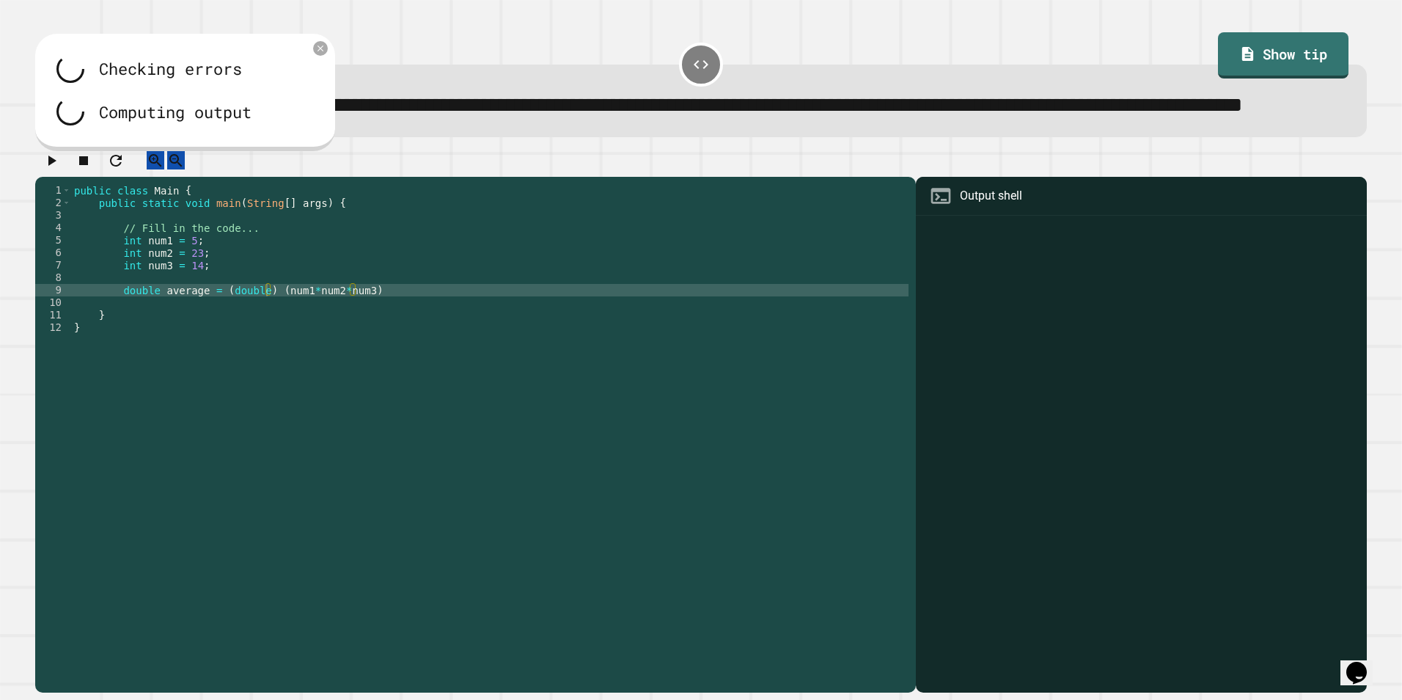
click at [422, 345] on div "public class Main { public static void main ( String [ ] args ) { // Fill in th…" at bounding box center [489, 408] width 837 height 449
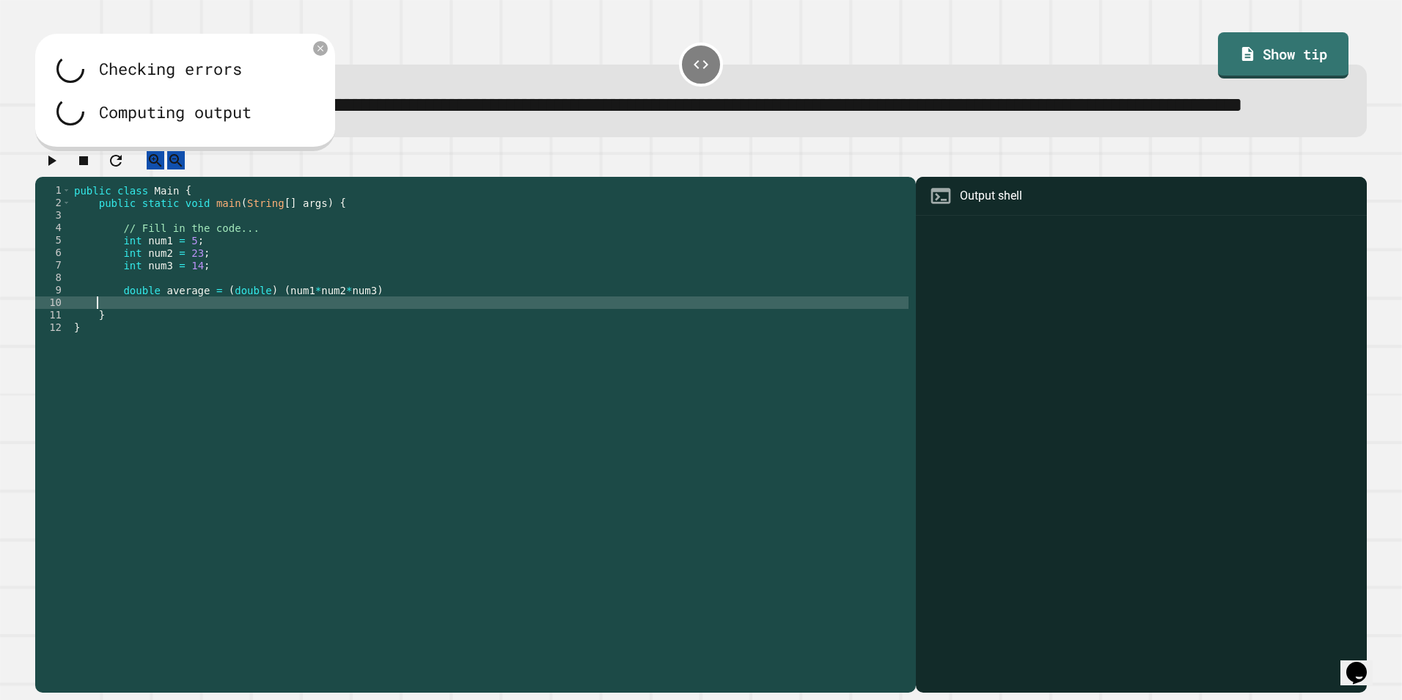
click at [419, 340] on div "public class Main { public static void main ( String [ ] args ) { // Fill in th…" at bounding box center [489, 408] width 837 height 449
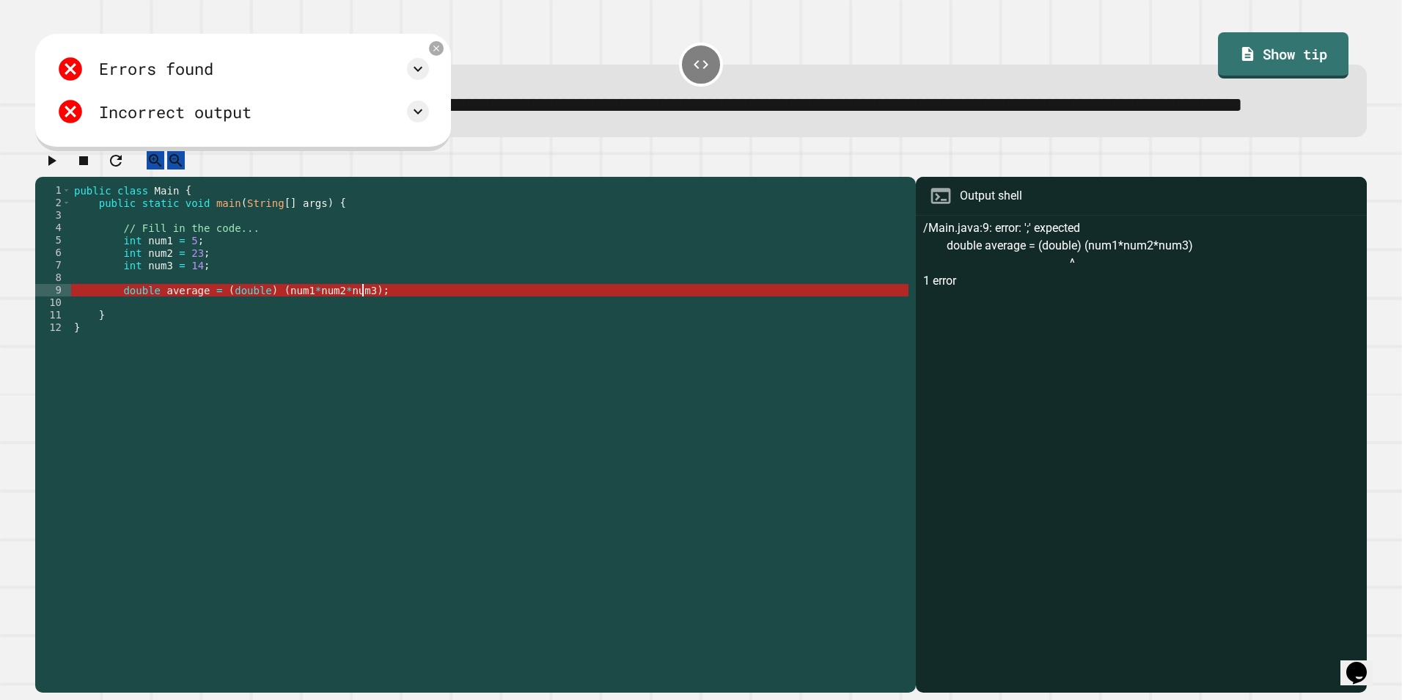
scroll to position [0, 20]
click at [51, 169] on icon "button" at bounding box center [52, 161] width 18 height 18
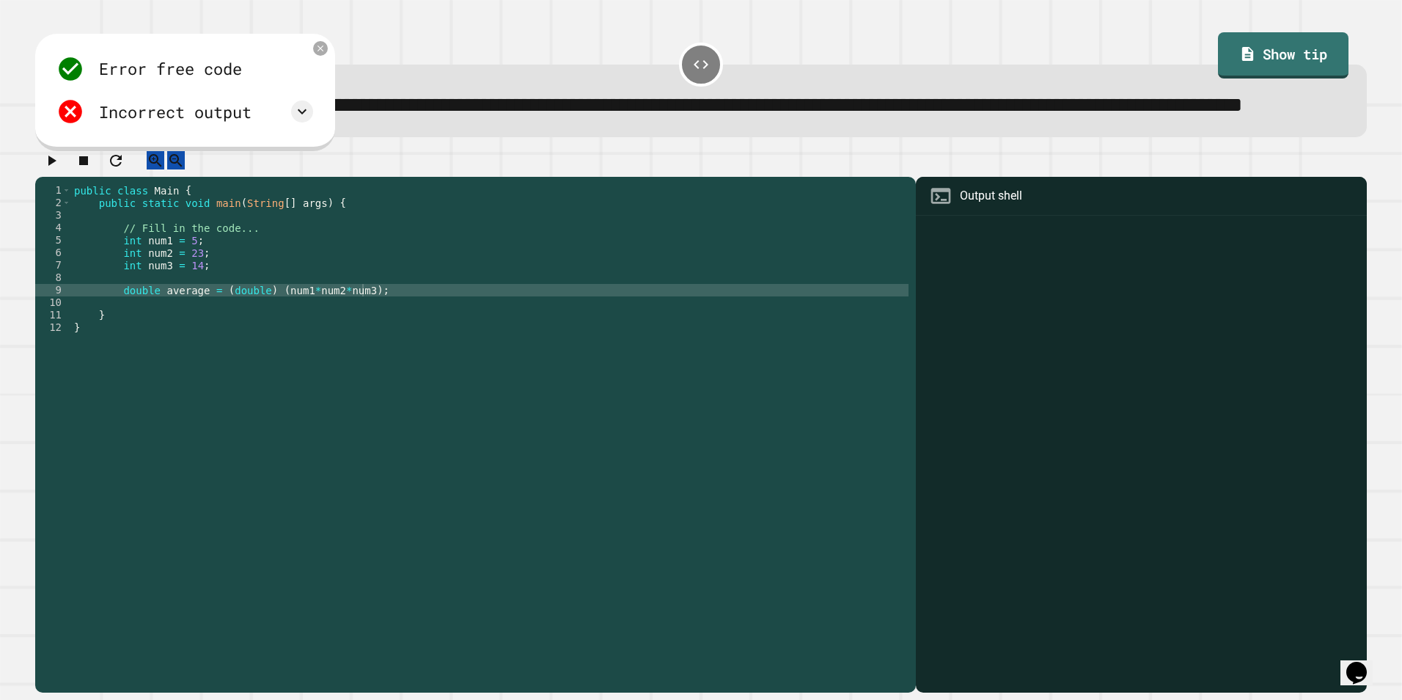
click at [348, 337] on div "public class Main { public static void main ( String [ ] args ) { // Fill in th…" at bounding box center [489, 408] width 837 height 449
click at [49, 169] on icon "button" at bounding box center [52, 161] width 18 height 18
click at [350, 338] on div "public class Main { public static void main ( String [ ] args ) { // Fill in th…" at bounding box center [489, 408] width 837 height 449
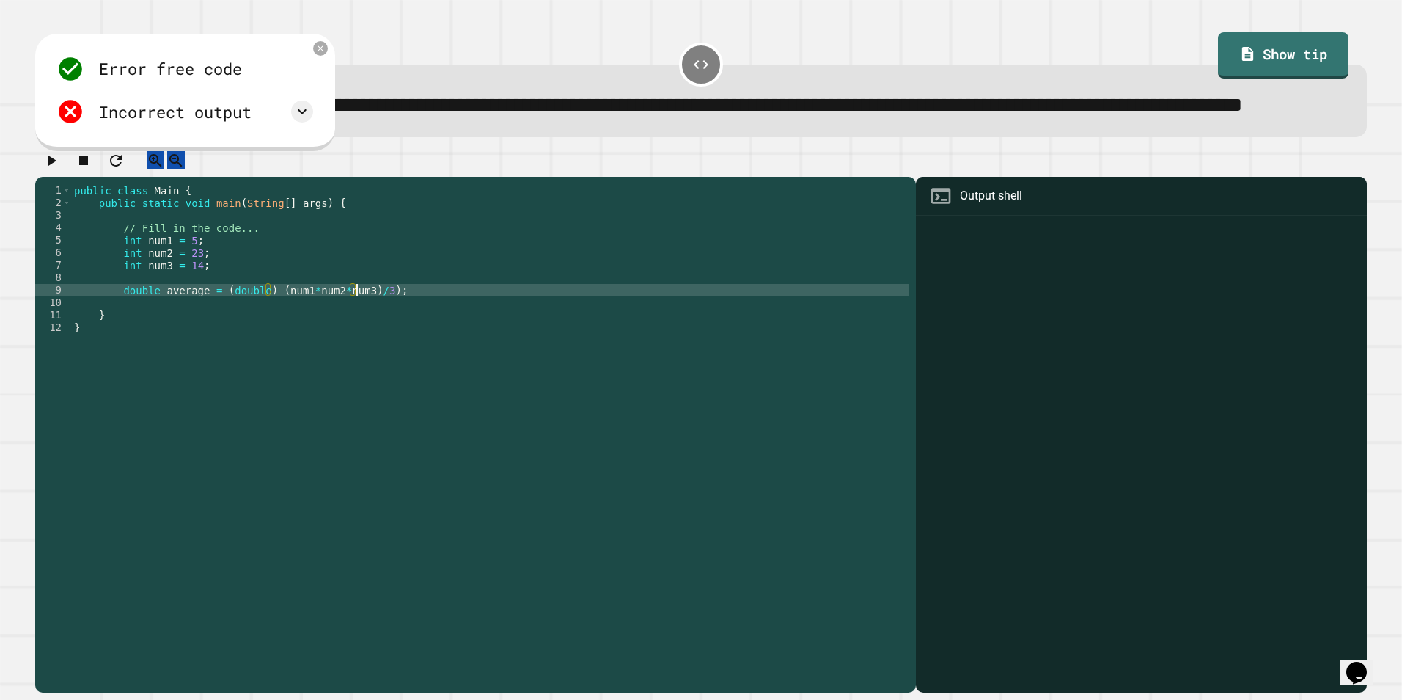
click at [373, 340] on div "public class Main { public static void main ( String [ ] args ) { // Fill in th…" at bounding box center [489, 408] width 837 height 449
click at [264, 339] on div "public class Main { public static void main ( String [ ] args ) { // Fill in th…" at bounding box center [489, 408] width 837 height 449
click at [51, 169] on icon "button" at bounding box center [52, 161] width 18 height 18
click at [259, 338] on div "public class Main { public static void main ( String [ ] args ) { // Fill in th…" at bounding box center [489, 408] width 837 height 449
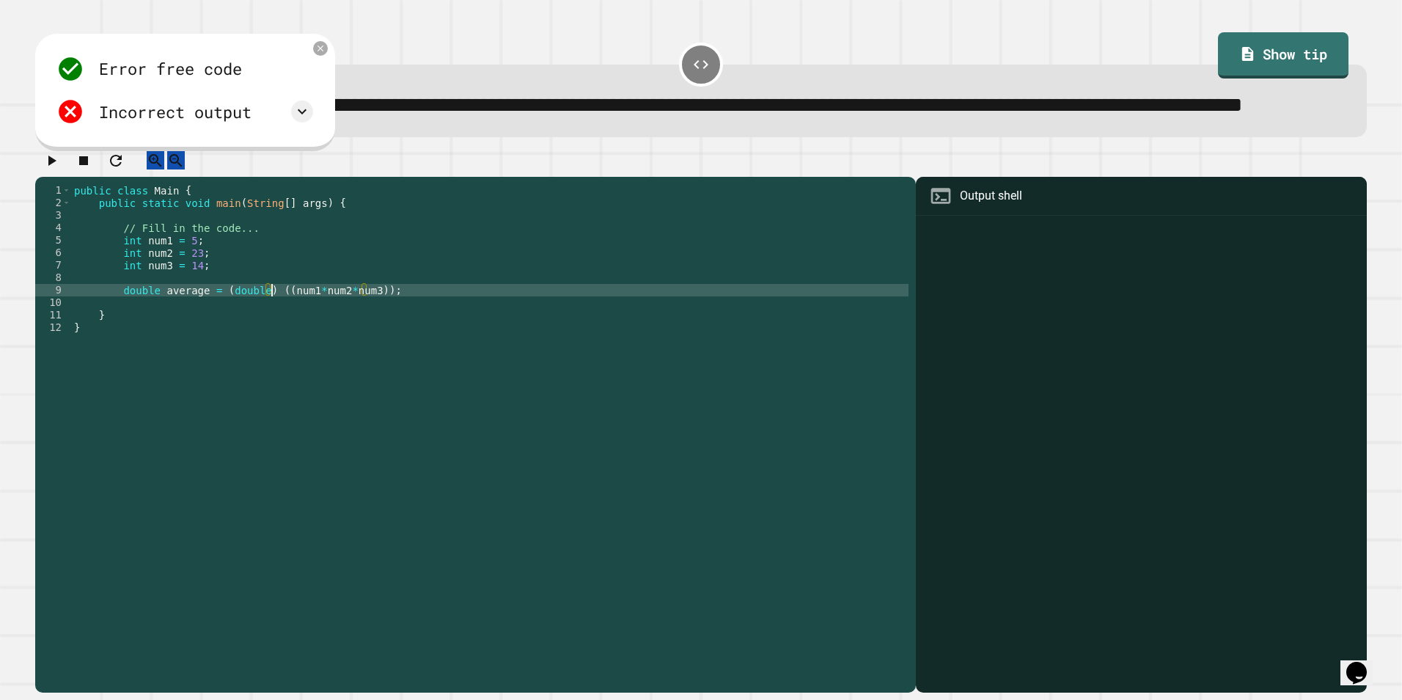
scroll to position [0, 14]
click at [51, 169] on icon "button" at bounding box center [52, 161] width 18 height 18
click at [280, 338] on div "public class Main { public static void main ( String [ ] args ) { // Fill in th…" at bounding box center [489, 408] width 837 height 449
click at [359, 337] on div "public class Main { public static void main ( String [ ] args ) { // Fill in th…" at bounding box center [489, 408] width 837 height 449
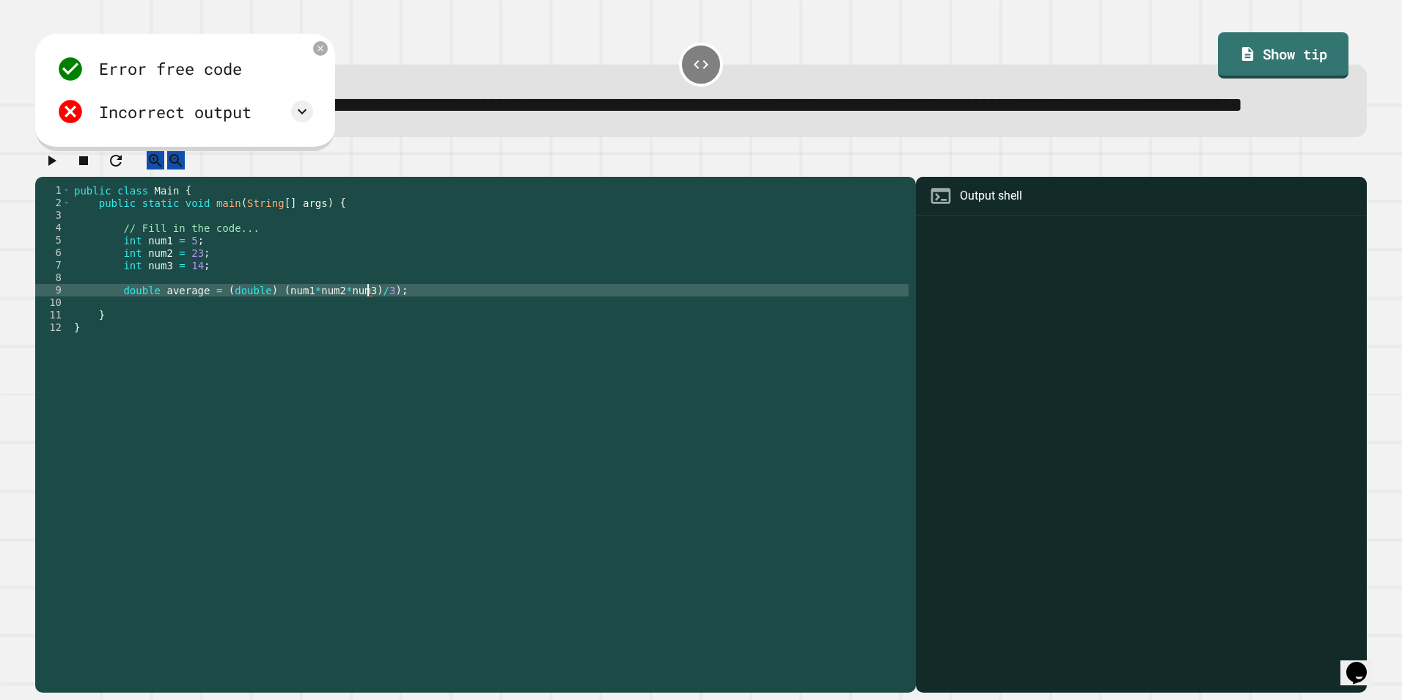
click at [268, 334] on div "public class Main { public static void main ( String [ ] args ) { // Fill in th…" at bounding box center [489, 408] width 837 height 449
click at [258, 338] on div "public class Main { public static void main ( String [ ] args ) { // Fill in th…" at bounding box center [489, 408] width 837 height 449
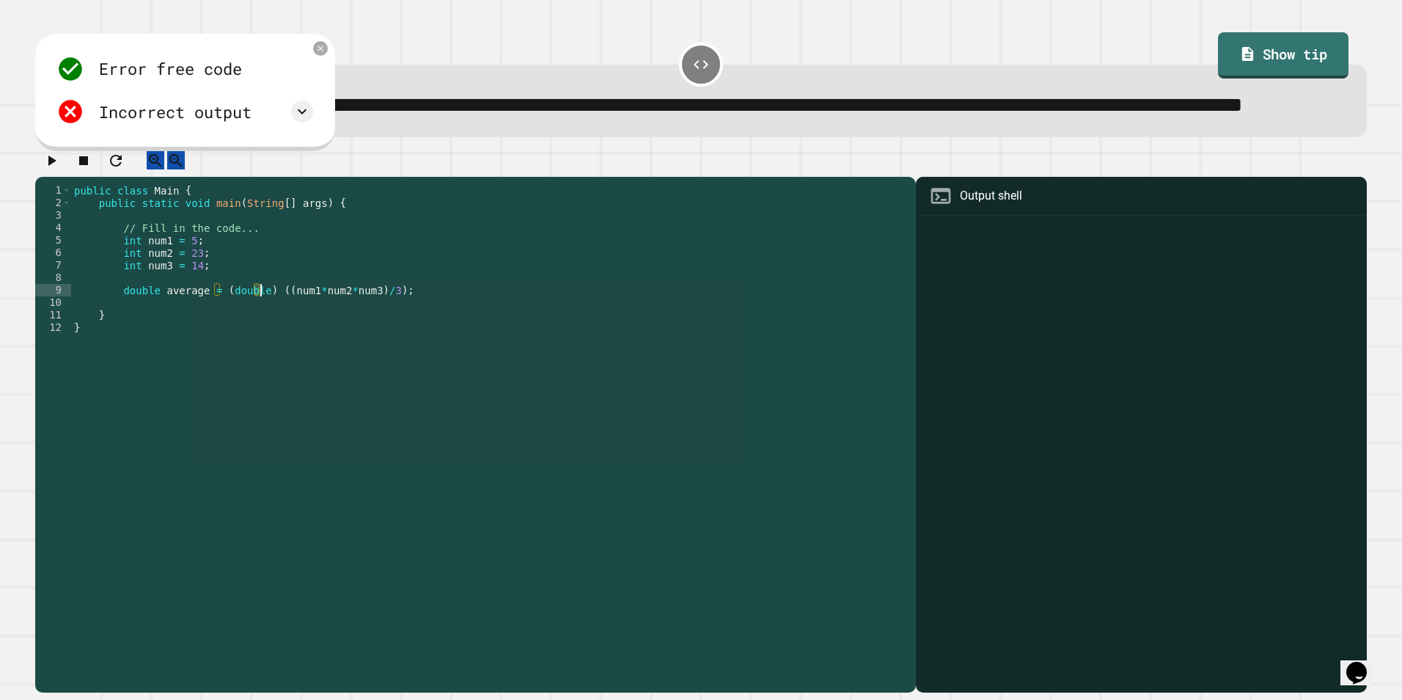
click at [257, 340] on div "public class Main { public static void main ( String [ ] args ) { // Fill in th…" at bounding box center [489, 396] width 837 height 424
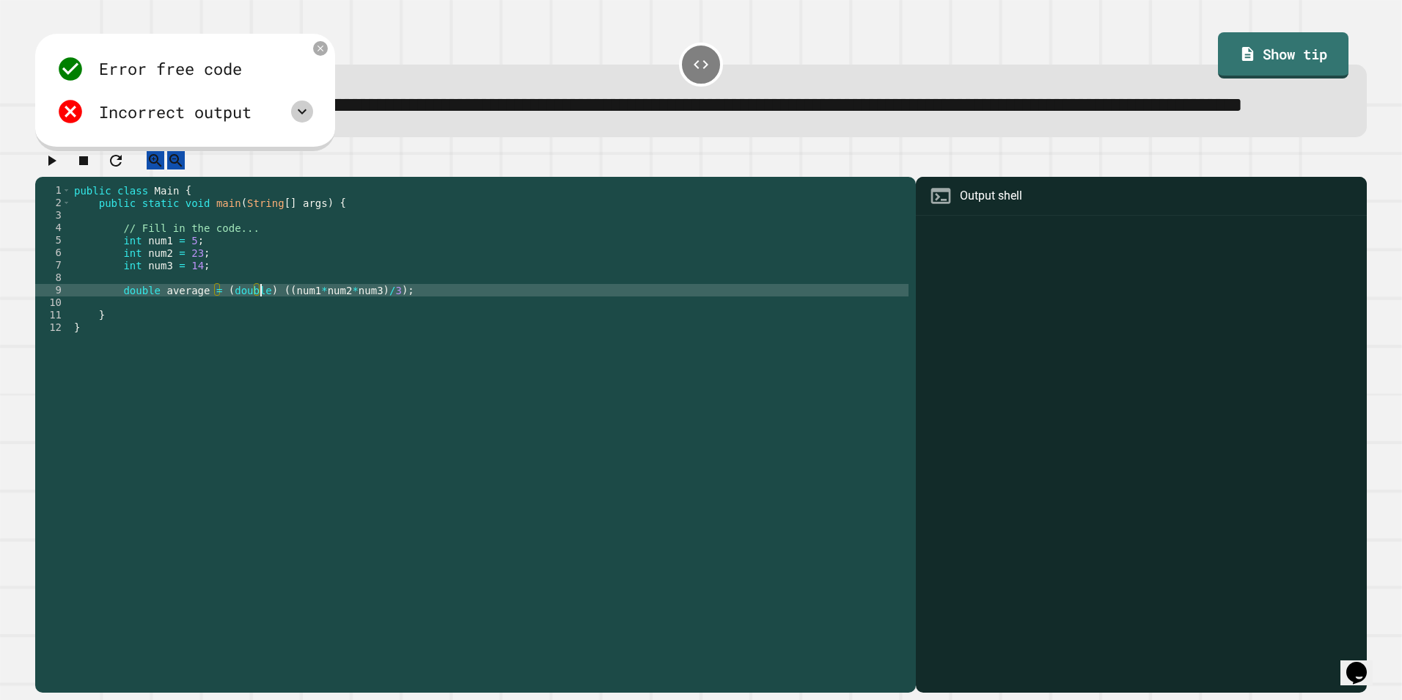
click at [310, 120] on icon at bounding box center [302, 112] width 18 height 18
click at [307, 120] on icon at bounding box center [302, 112] width 18 height 18
click at [306, 120] on icon at bounding box center [302, 112] width 18 height 18
click at [1242, 49] on icon at bounding box center [1247, 54] width 11 height 14
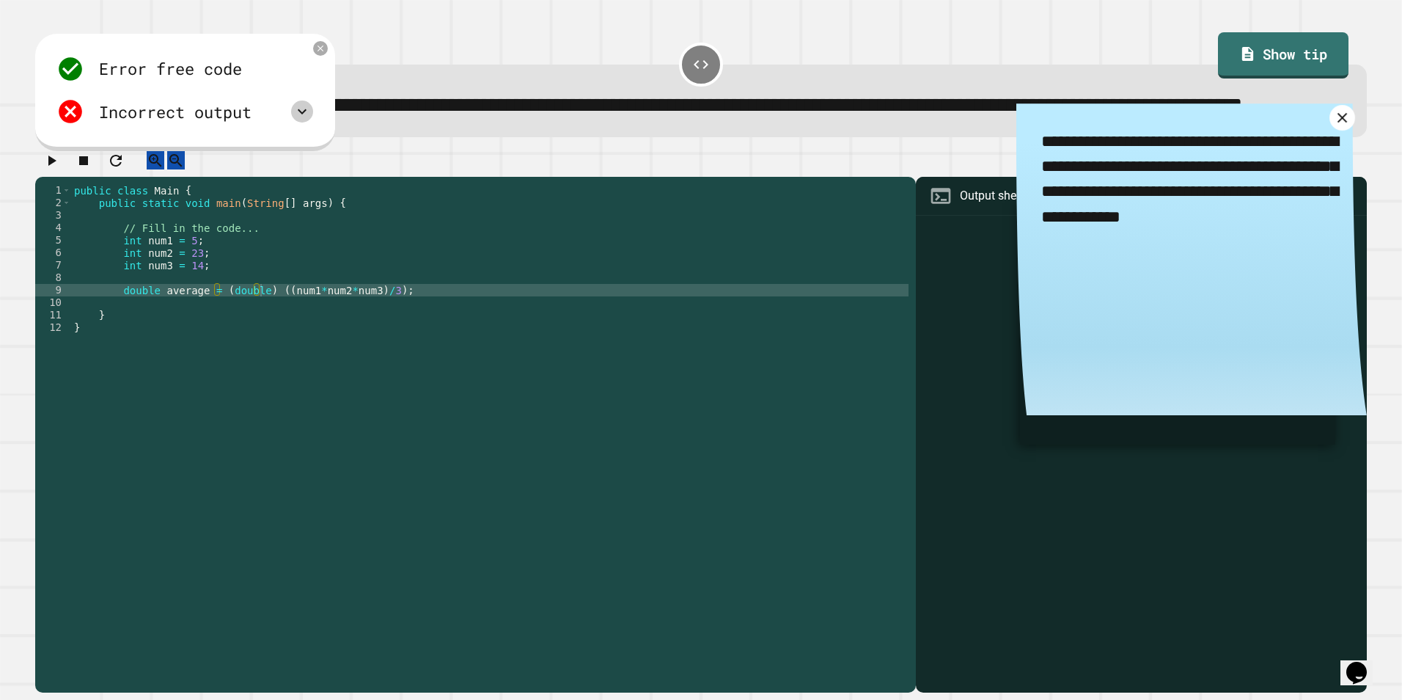
click at [1334, 126] on icon at bounding box center [1342, 117] width 17 height 17
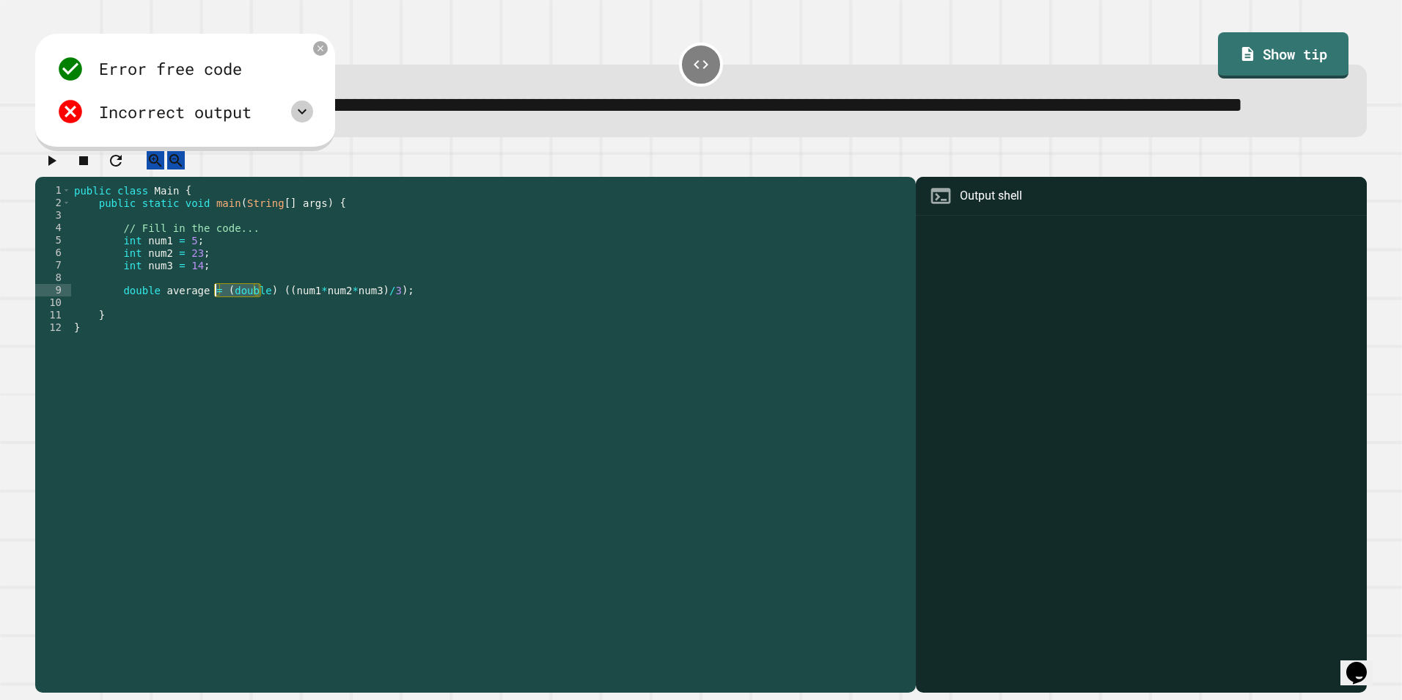
drag, startPoint x: 262, startPoint y: 340, endPoint x: 214, endPoint y: 342, distance: 47.7
click at [214, 342] on div "public class Main { public static void main ( String [ ] args ) { // Fill in th…" at bounding box center [489, 408] width 837 height 449
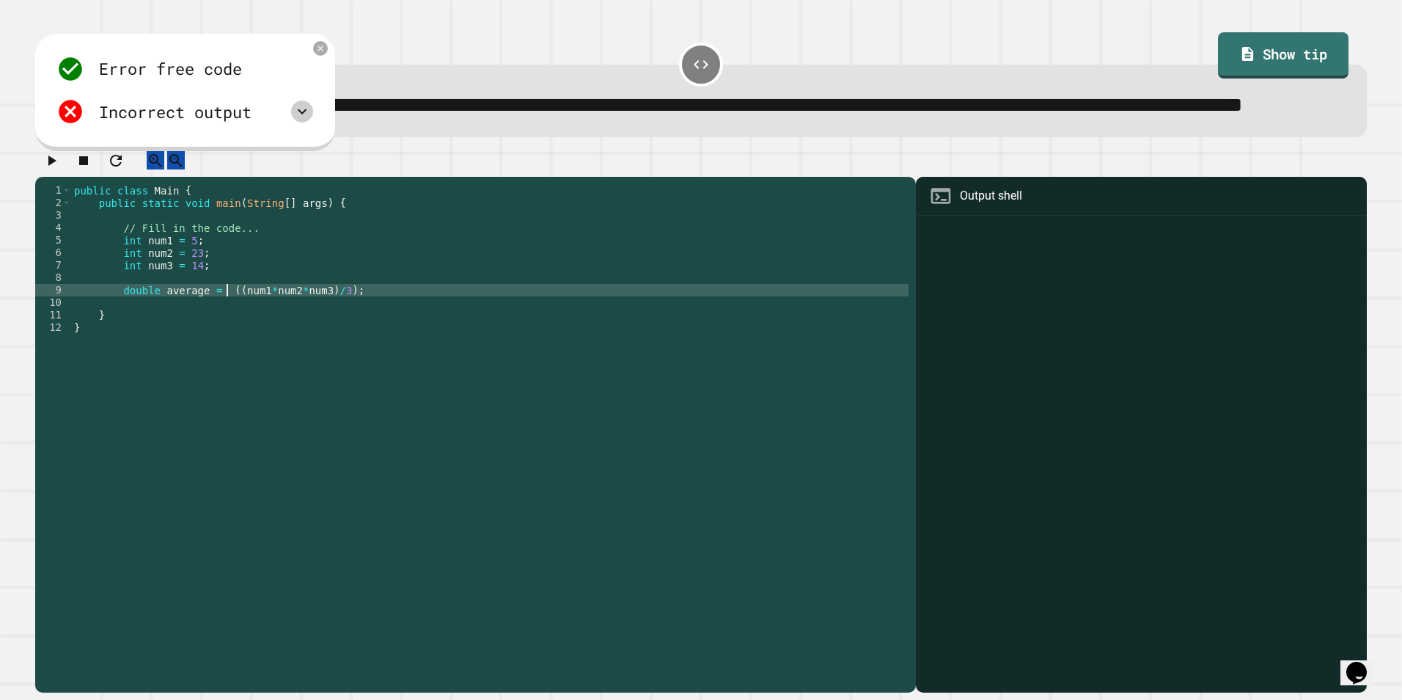
click at [225, 338] on div "public class Main { public static void main ( String [ ] args ) { // Fill in th…" at bounding box center [489, 408] width 837 height 449
paste textarea "********"
click at [45, 177] on div at bounding box center [701, 164] width 1332 height 26
click at [60, 169] on icon "button" at bounding box center [52, 161] width 18 height 18
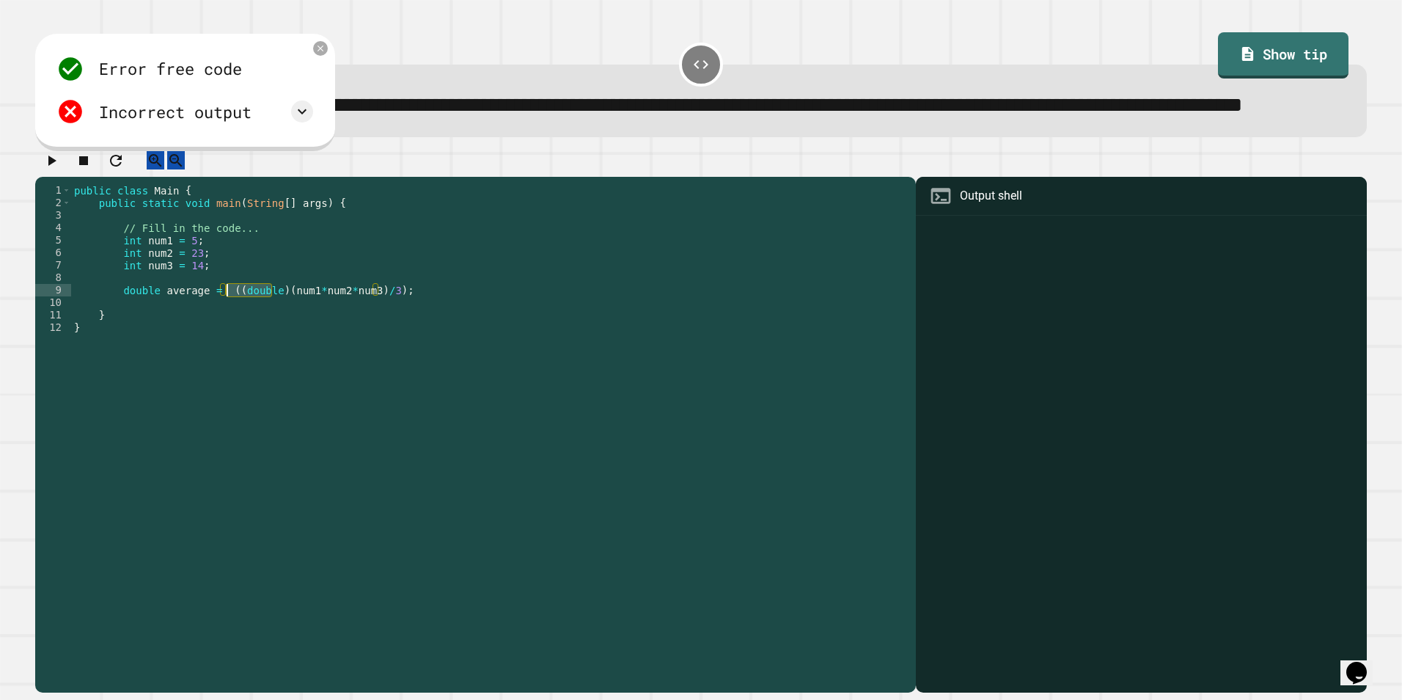
drag, startPoint x: 271, startPoint y: 341, endPoint x: 227, endPoint y: 339, distance: 44.1
click at [227, 339] on div "public class Main { public static void main ( String [ ] args ) { // Fill in th…" at bounding box center [489, 408] width 837 height 449
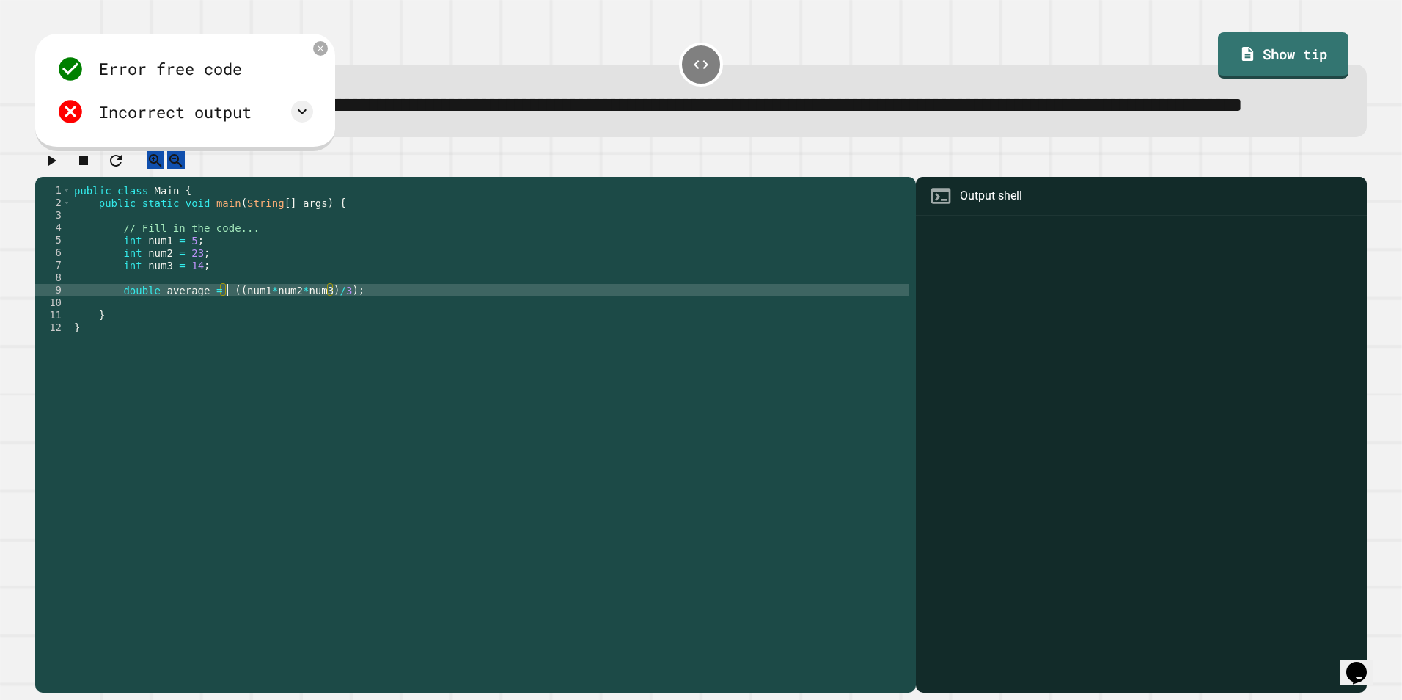
click at [218, 334] on div "public class Main { public static void main ( String [ ] args ) { // Fill in th…" at bounding box center [489, 408] width 837 height 449
paste textarea "********"
type textarea "**********"
click at [60, 169] on button "button" at bounding box center [52, 160] width 18 height 18
click at [125, 169] on button "button" at bounding box center [116, 160] width 18 height 18
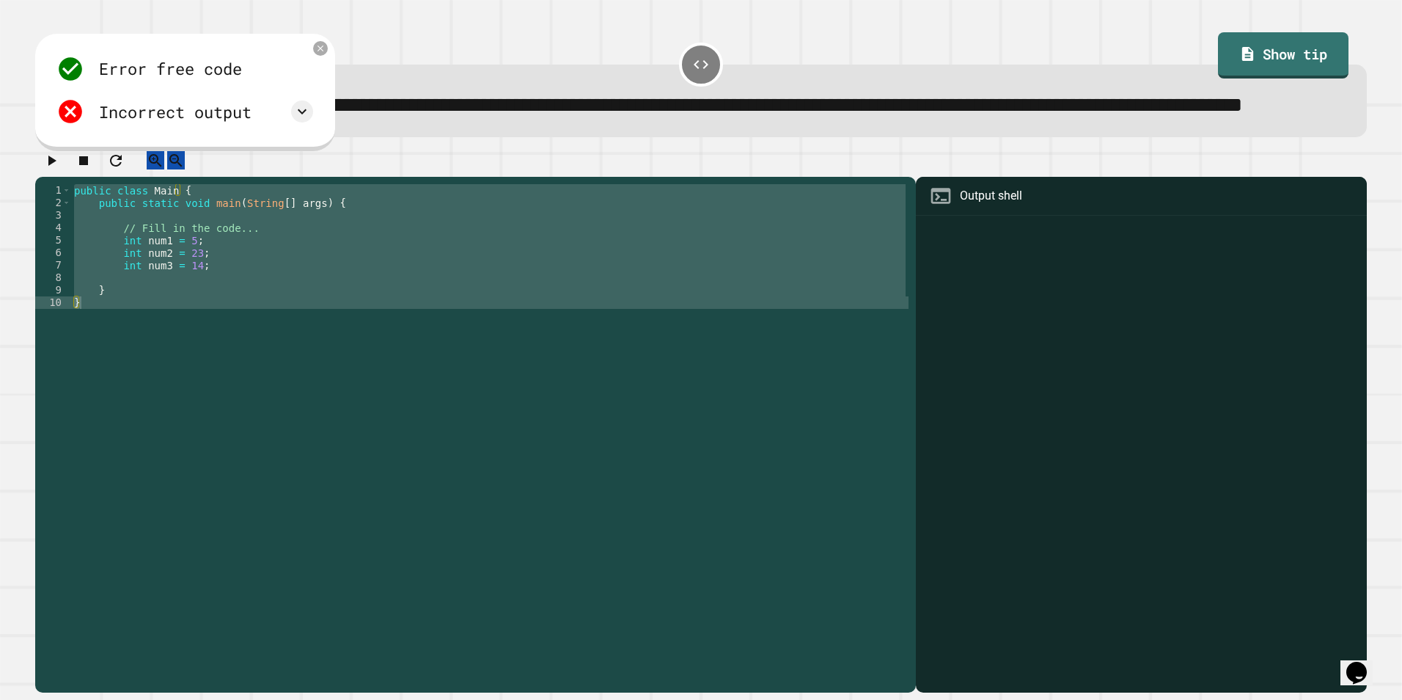
click at [1065, 216] on div "Output shell" at bounding box center [1141, 196] width 451 height 39
click at [1003, 205] on div "Output shell" at bounding box center [991, 196] width 62 height 18
click at [188, 324] on div "public class Main { public static void main ( String [ ] args ) { // Fill in th…" at bounding box center [489, 396] width 837 height 424
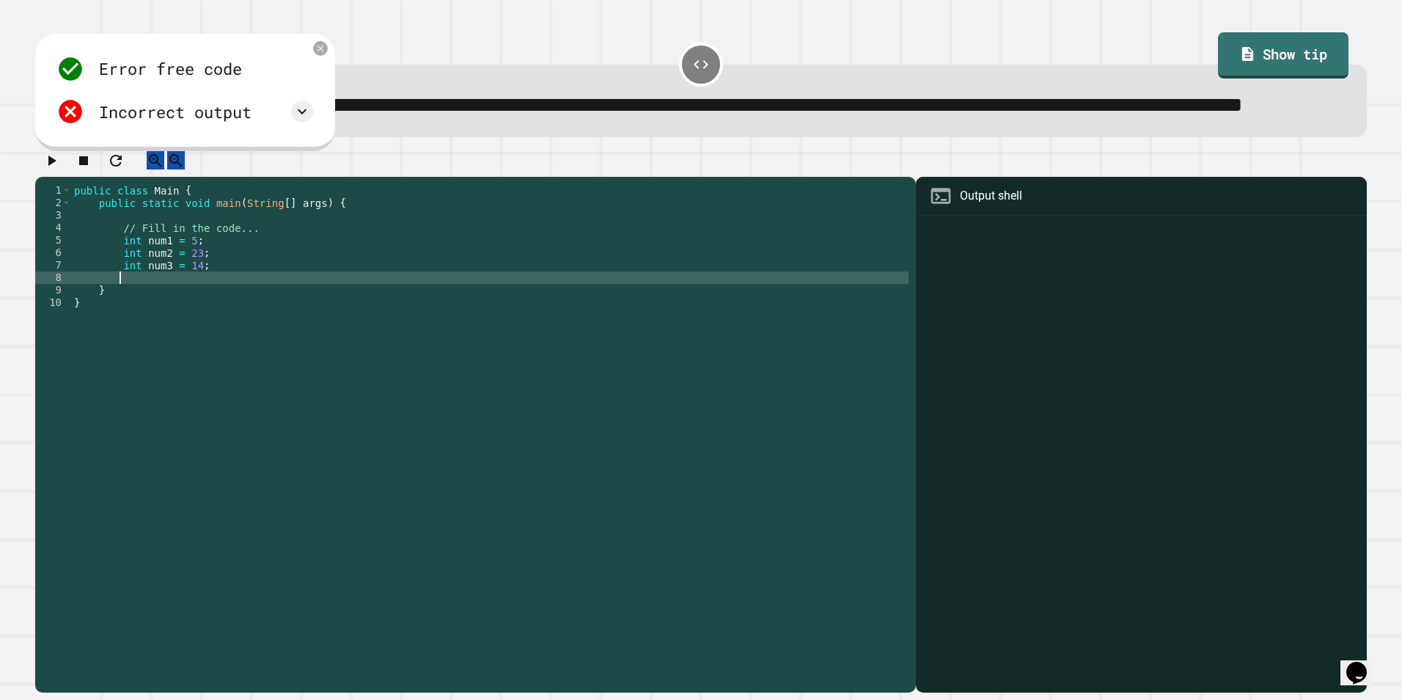
scroll to position [0, 2]
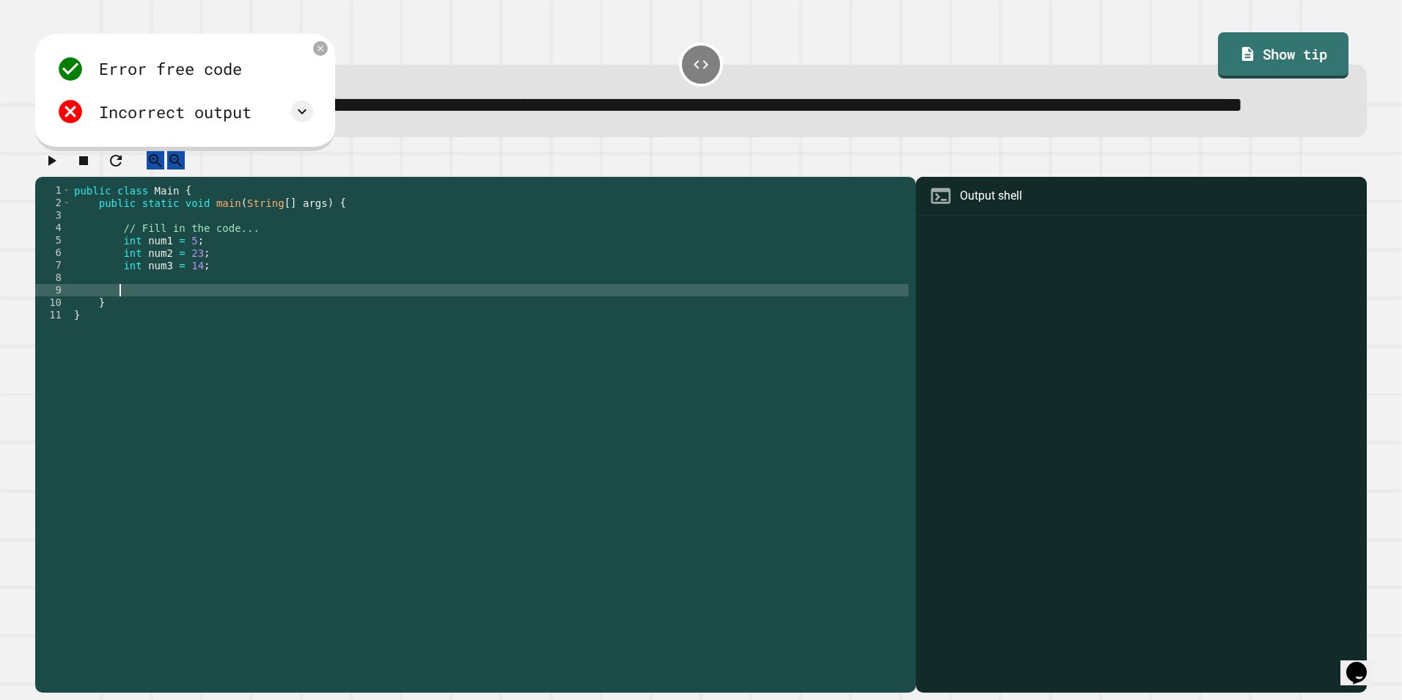
type textarea "*"
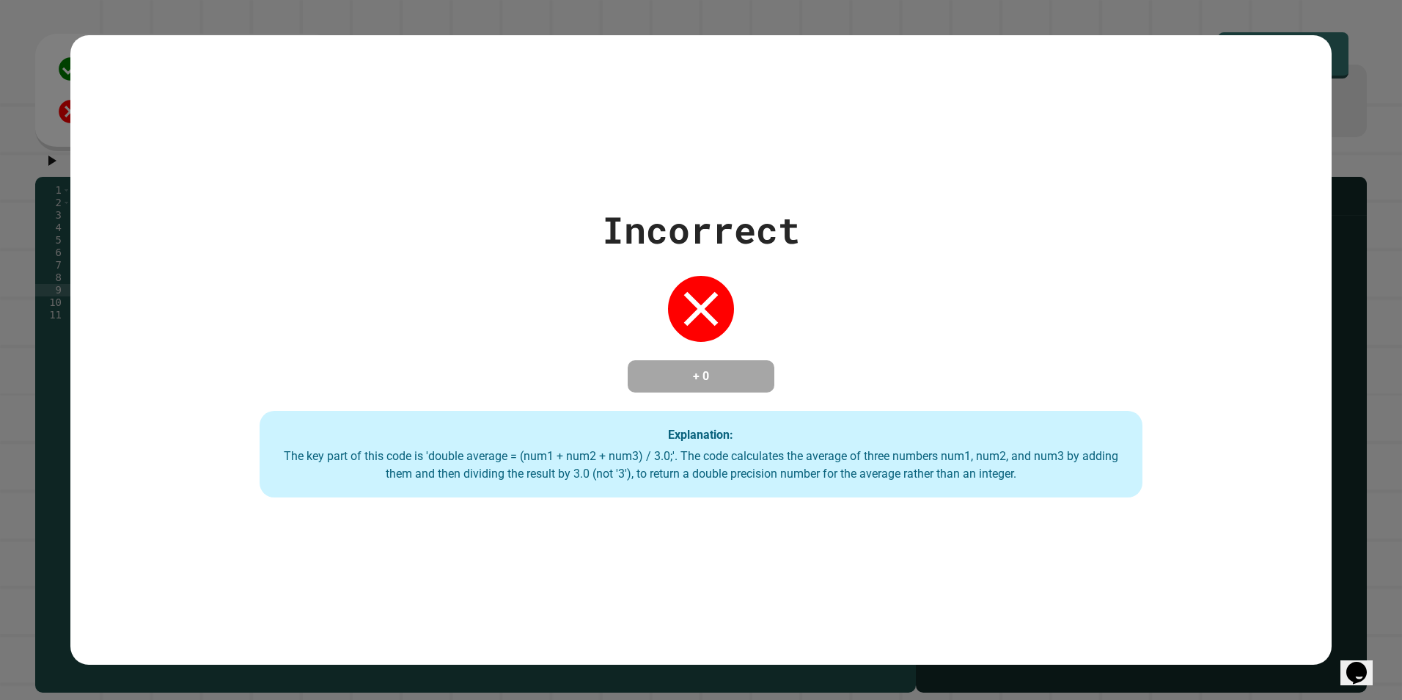
type textarea "**********"
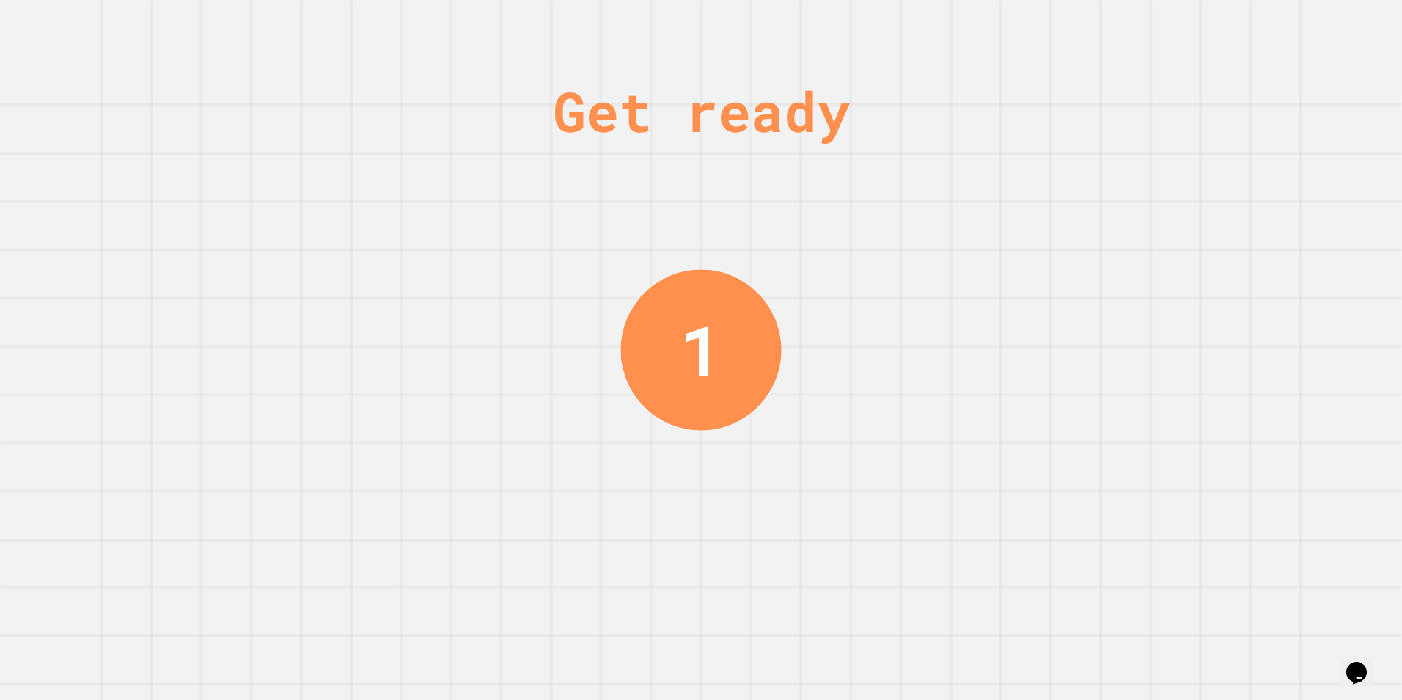
click at [796, 324] on div "Get ready 1" at bounding box center [701, 350] width 1402 height 700
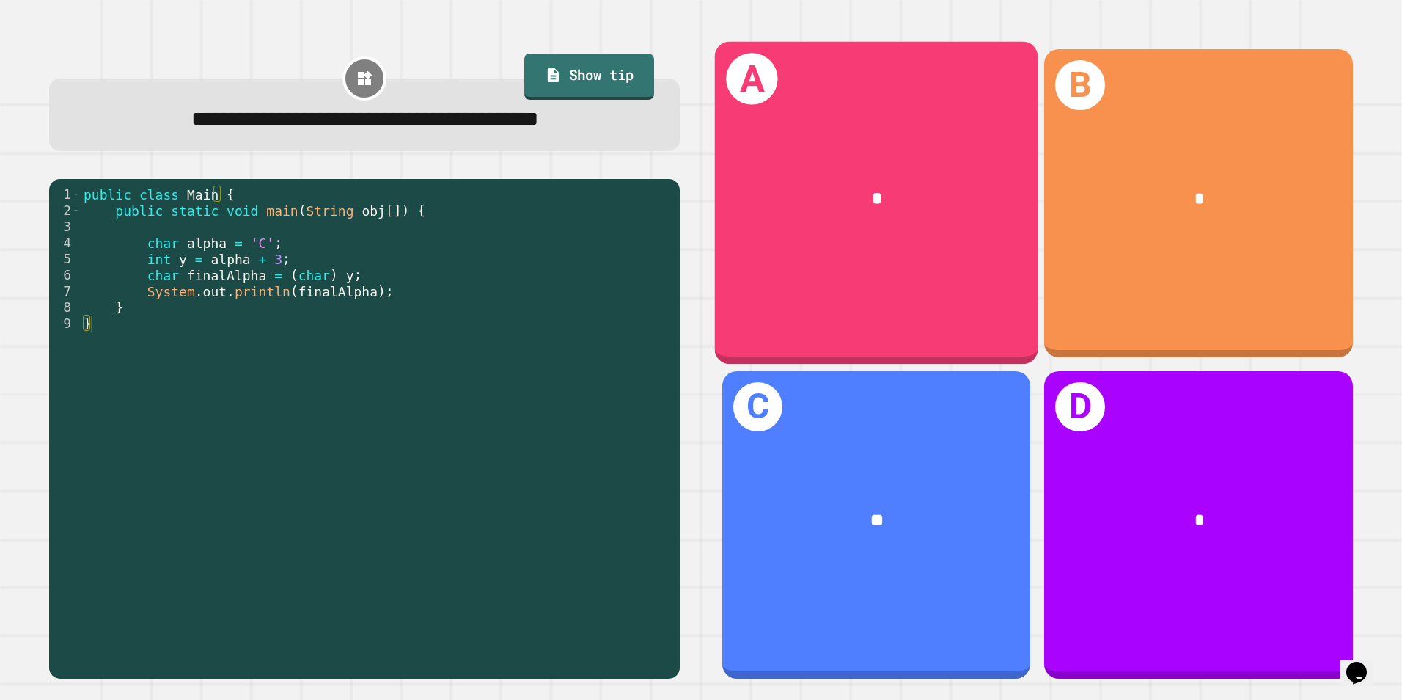
click at [879, 205] on div "*" at bounding box center [877, 199] width 252 height 27
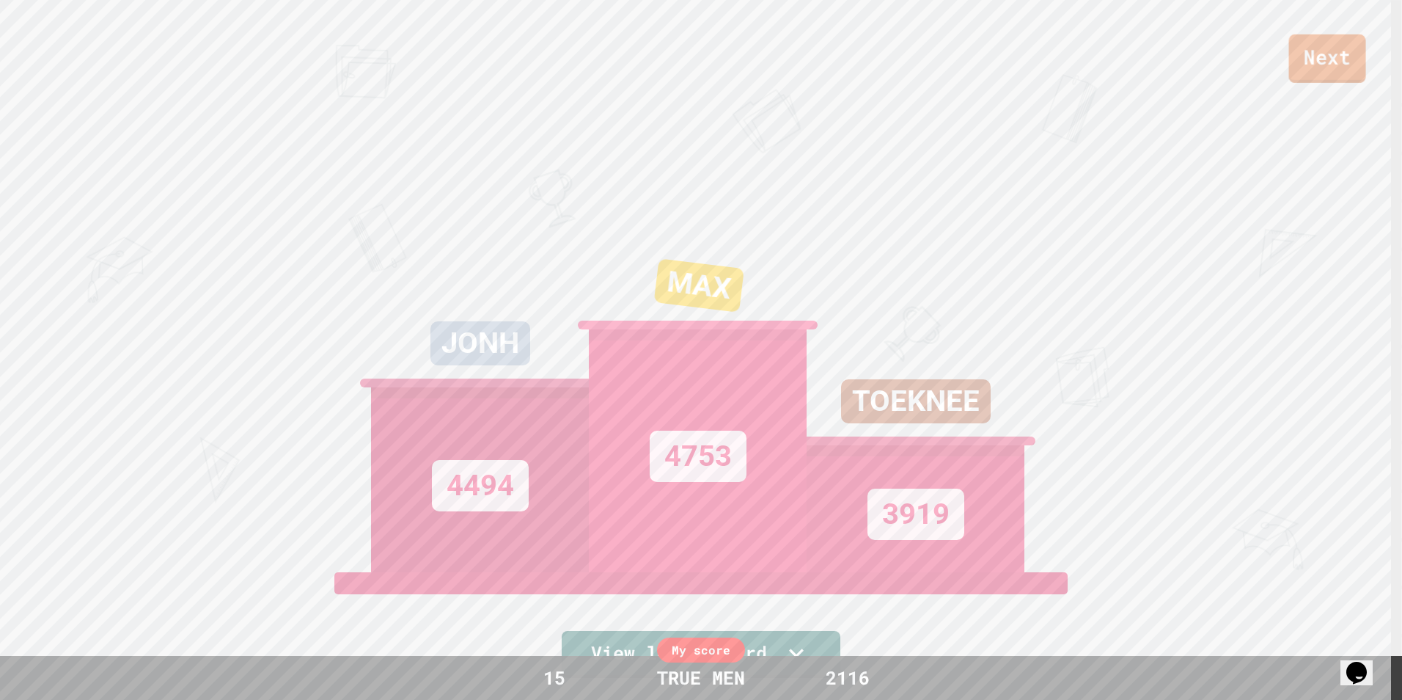
click at [1327, 60] on link "Next" at bounding box center [1327, 58] width 77 height 48
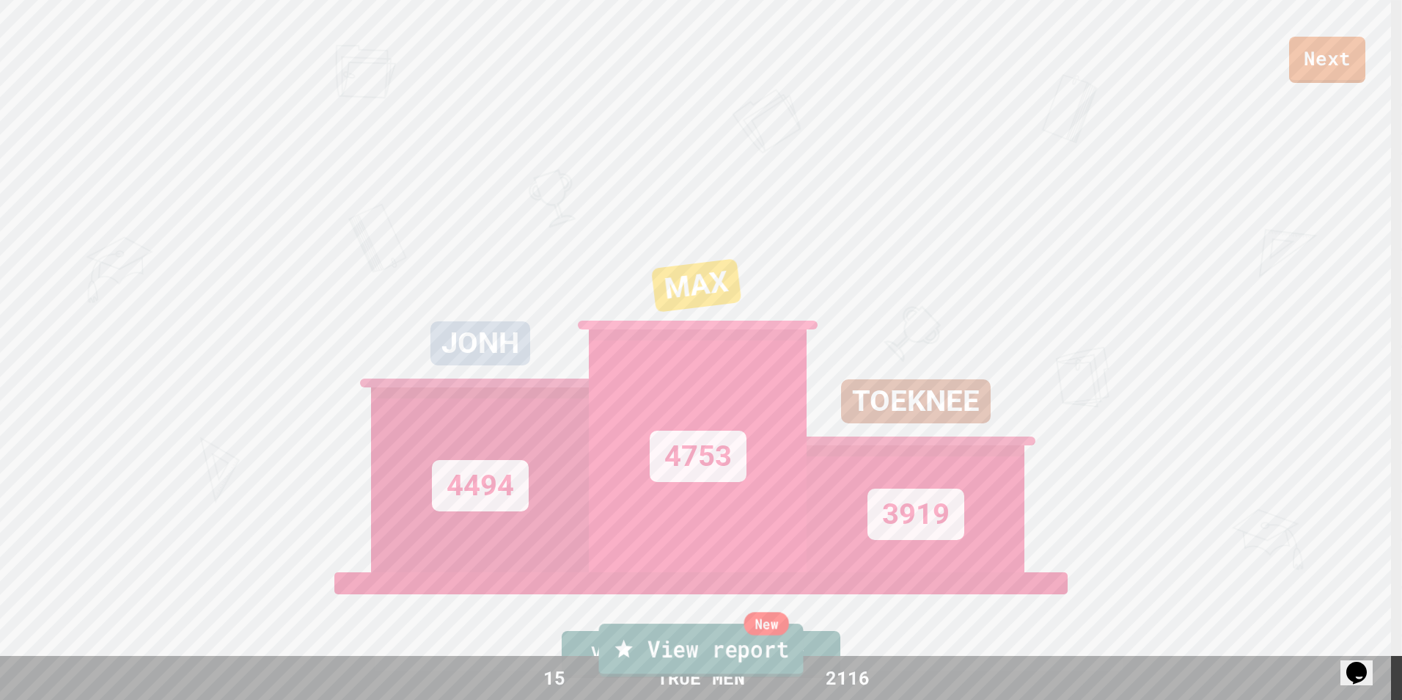
click at [731, 659] on link "New View report" at bounding box center [701, 649] width 205 height 53
drag, startPoint x: 813, startPoint y: 202, endPoint x: 822, endPoint y: 227, distance: 25.7
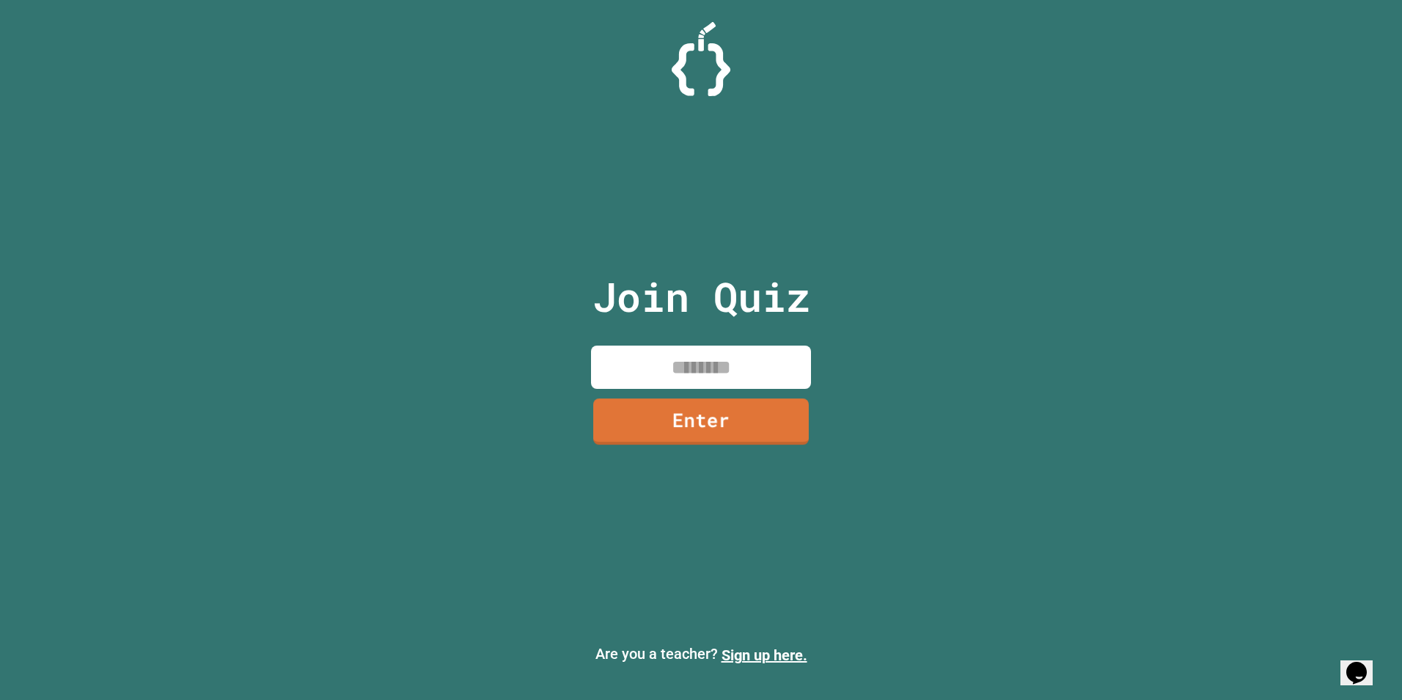
click at [698, 384] on input at bounding box center [701, 366] width 220 height 43
click at [765, 354] on input at bounding box center [701, 366] width 220 height 43
type input "********"
click at [759, 428] on link "Enter" at bounding box center [700, 419] width 221 height 48
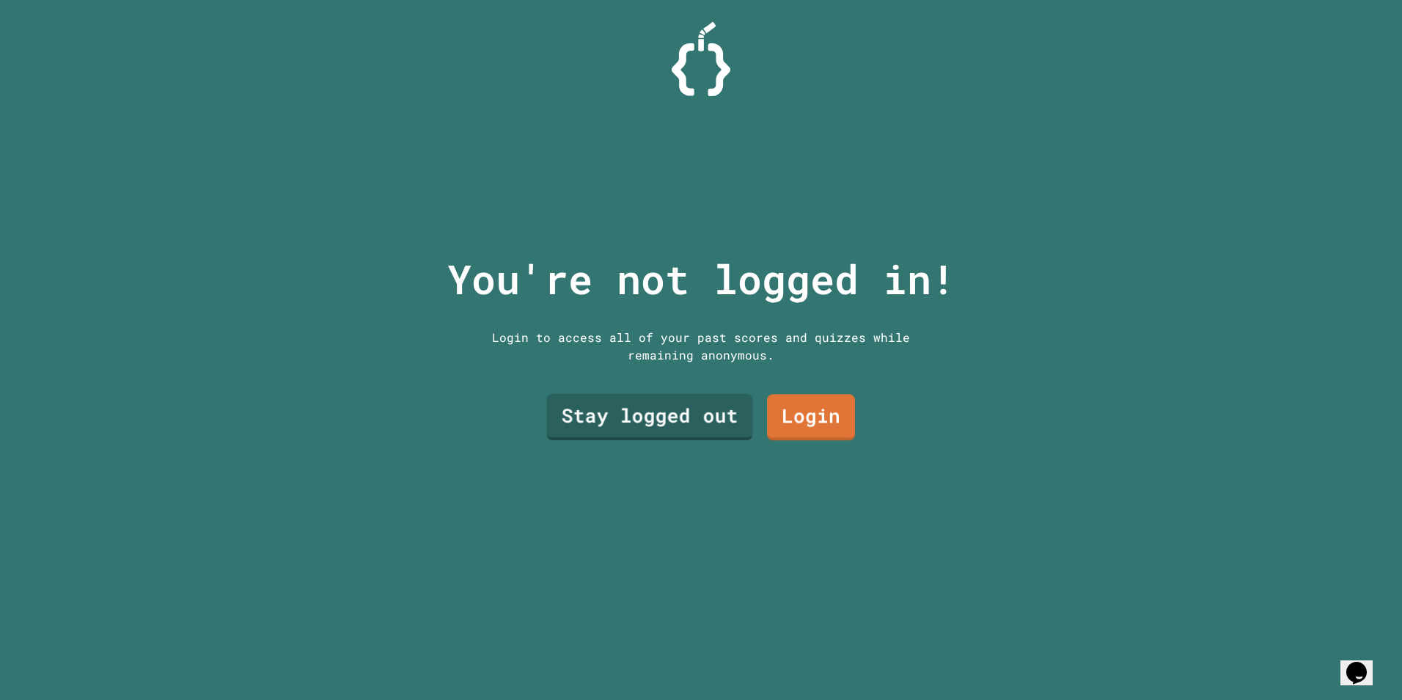
click at [659, 408] on link "Stay logged out" at bounding box center [650, 417] width 206 height 46
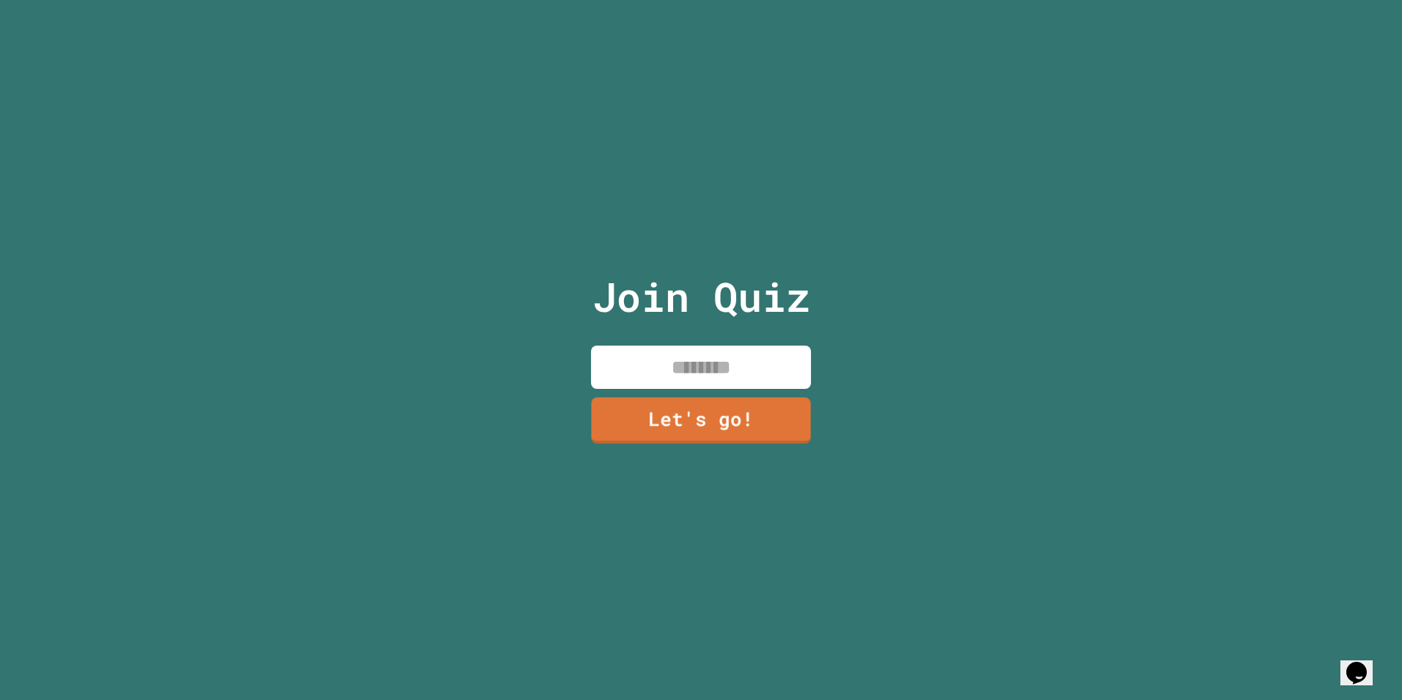
click at [685, 362] on input at bounding box center [701, 366] width 220 height 43
type input "*"
type input "********"
click at [780, 422] on link "Let's go!" at bounding box center [700, 420] width 221 height 47
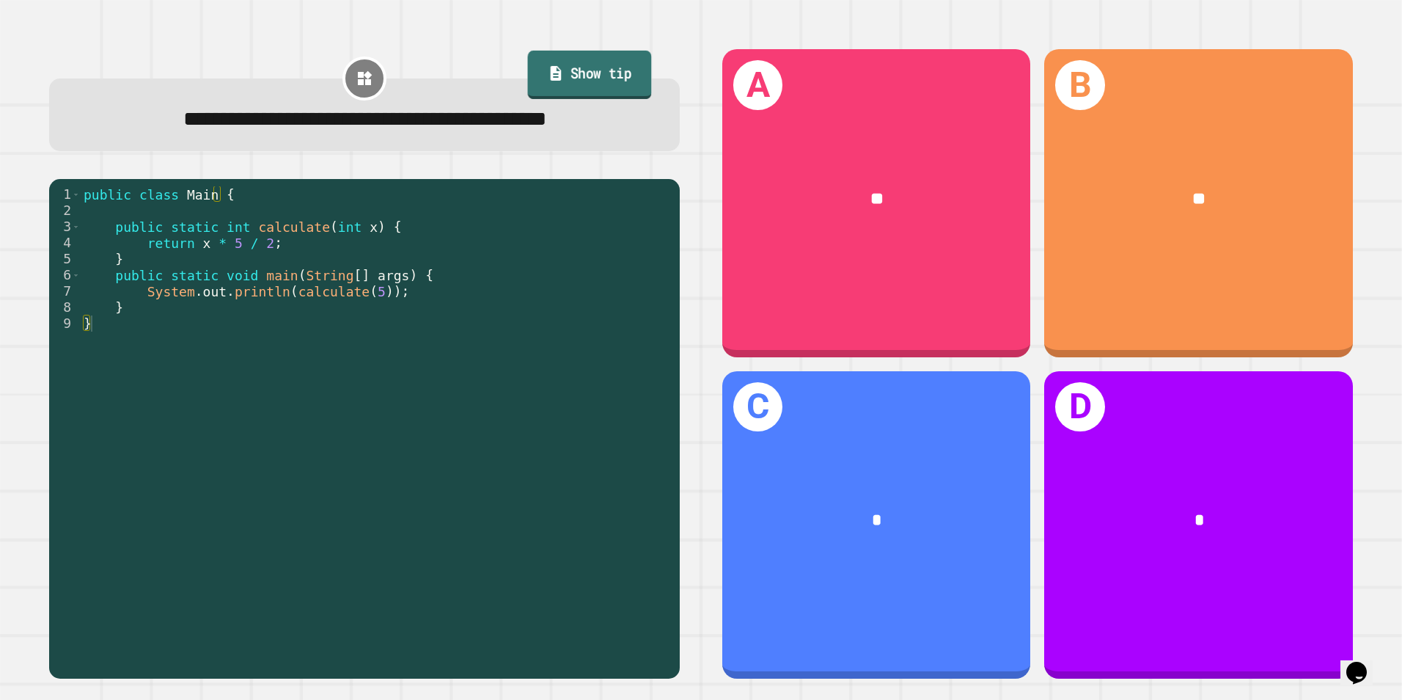
click at [573, 69] on link "Show tip" at bounding box center [589, 75] width 124 height 48
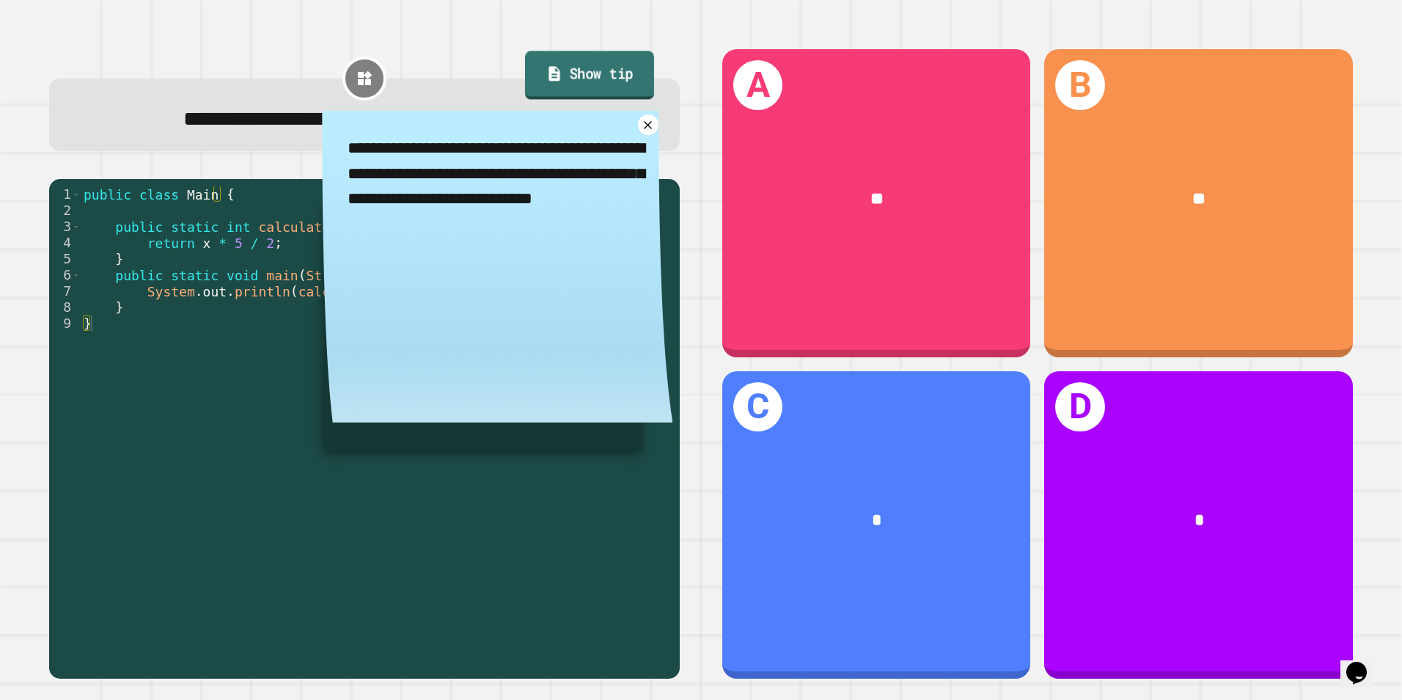
click at [579, 72] on link "Show tip" at bounding box center [588, 75] width 129 height 48
click at [643, 130] on icon at bounding box center [648, 125] width 10 height 10
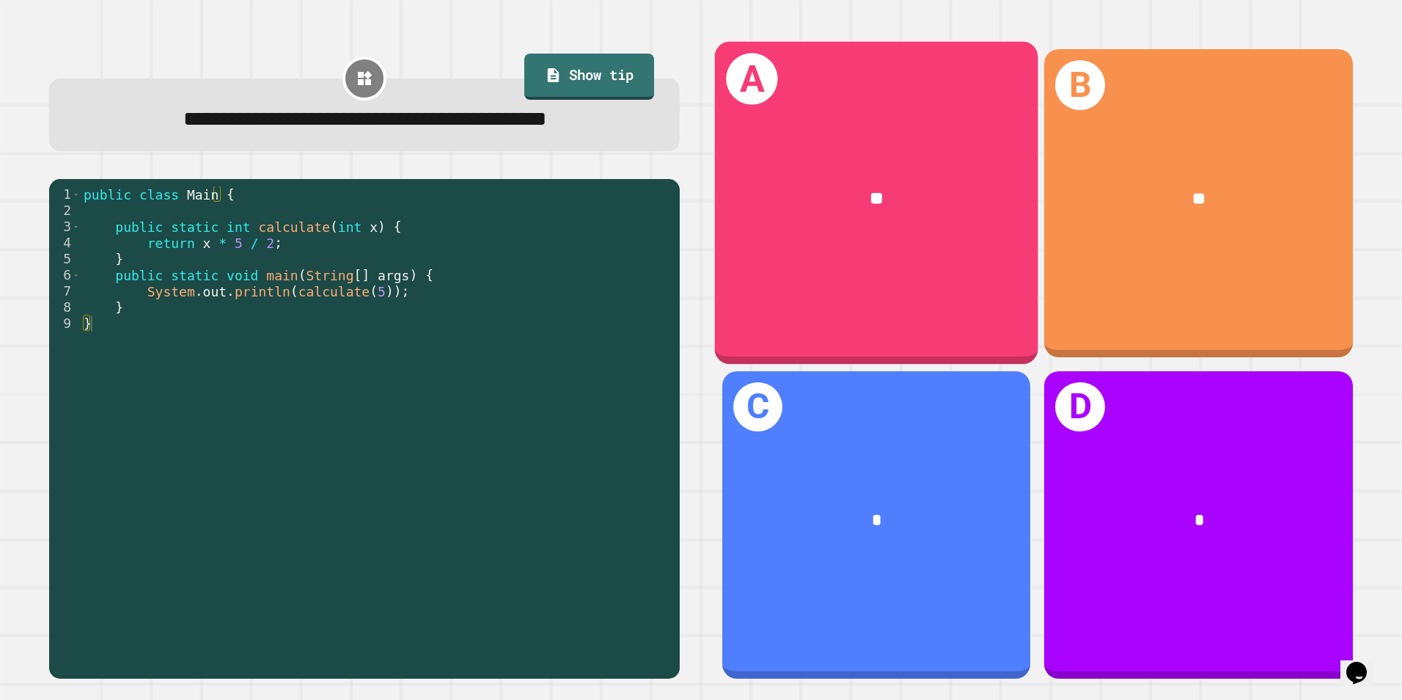
click at [791, 188] on div "**" at bounding box center [877, 199] width 252 height 27
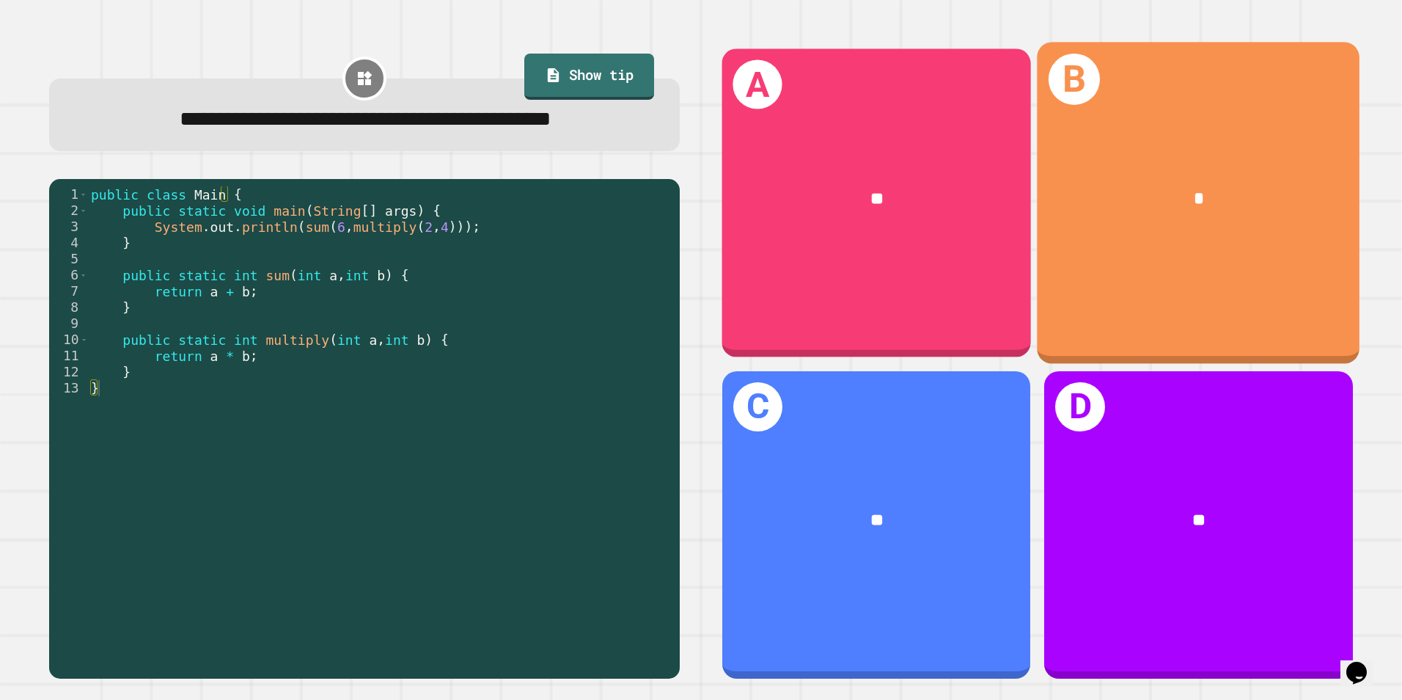
click at [879, 119] on div "A **" at bounding box center [876, 203] width 309 height 309
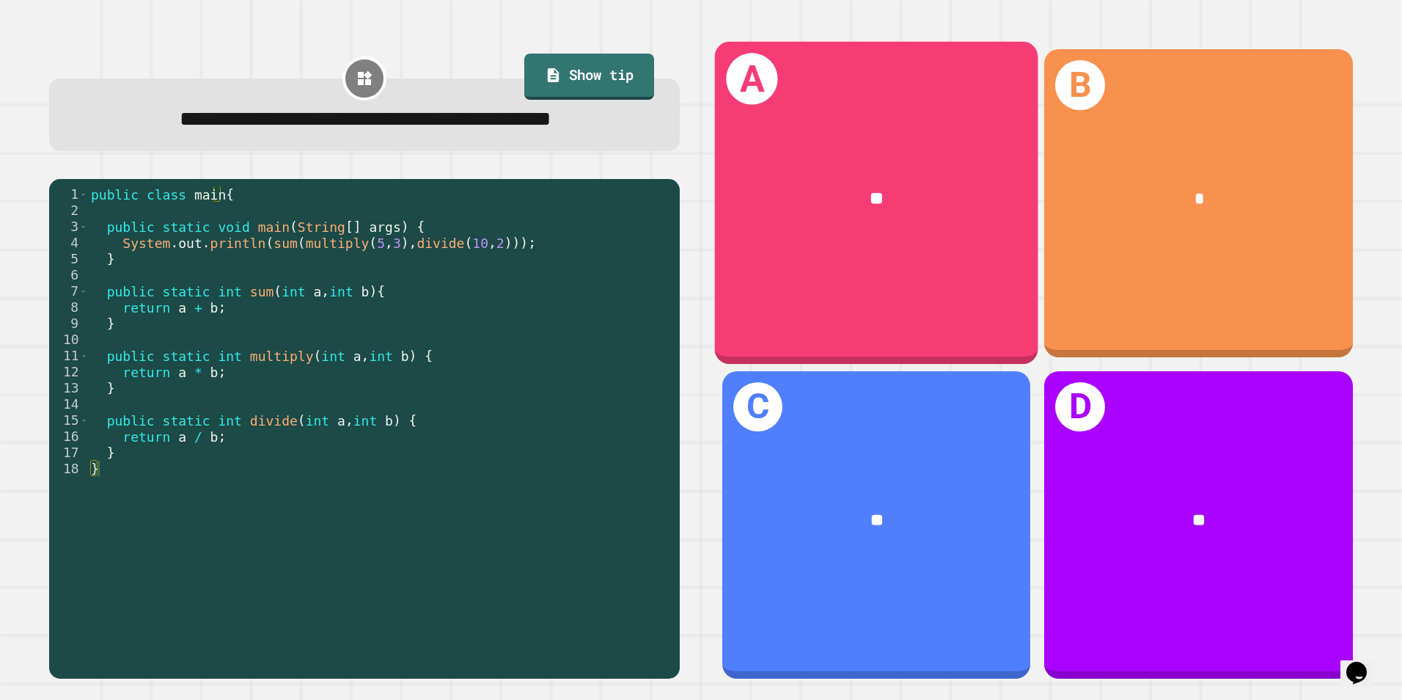
click at [870, 189] on span "**" at bounding box center [877, 198] width 14 height 18
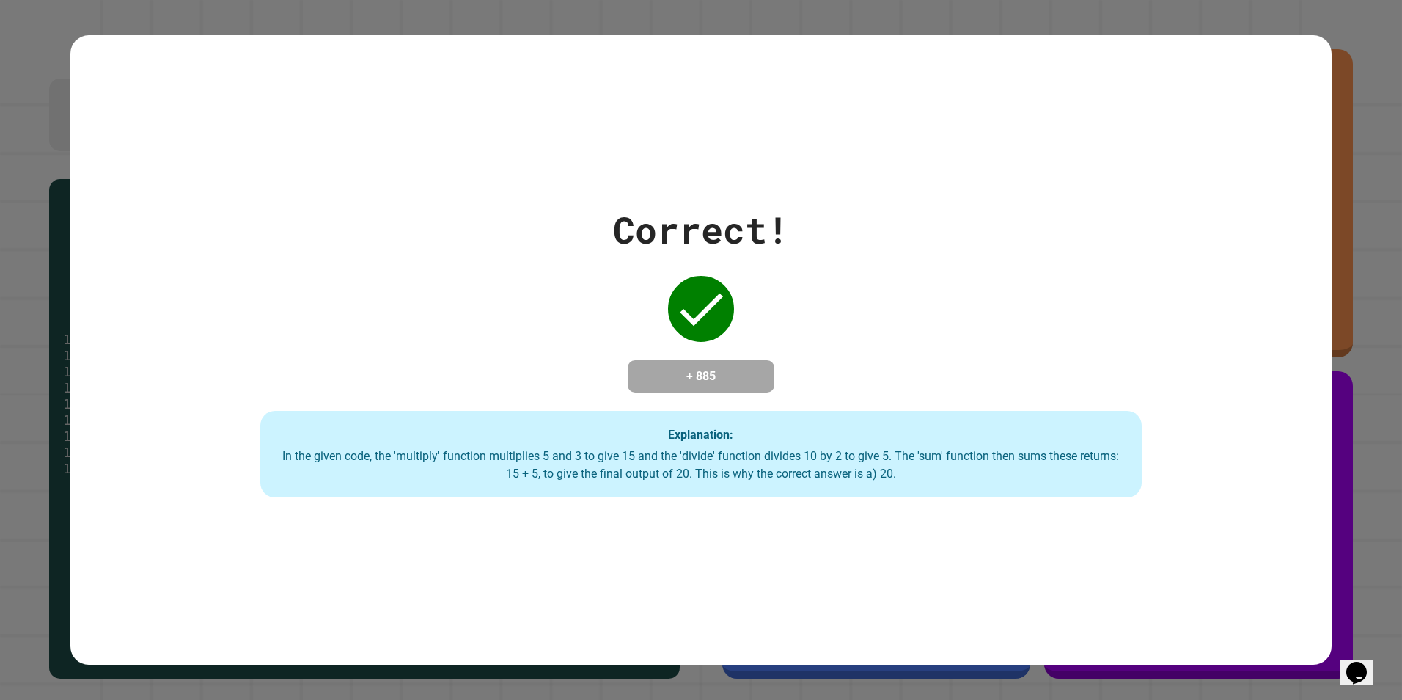
click at [1141, 147] on div "Correct! + 885 Explanation: In the given code, the 'multiply' function multipli…" at bounding box center [701, 350] width 1262 height 630
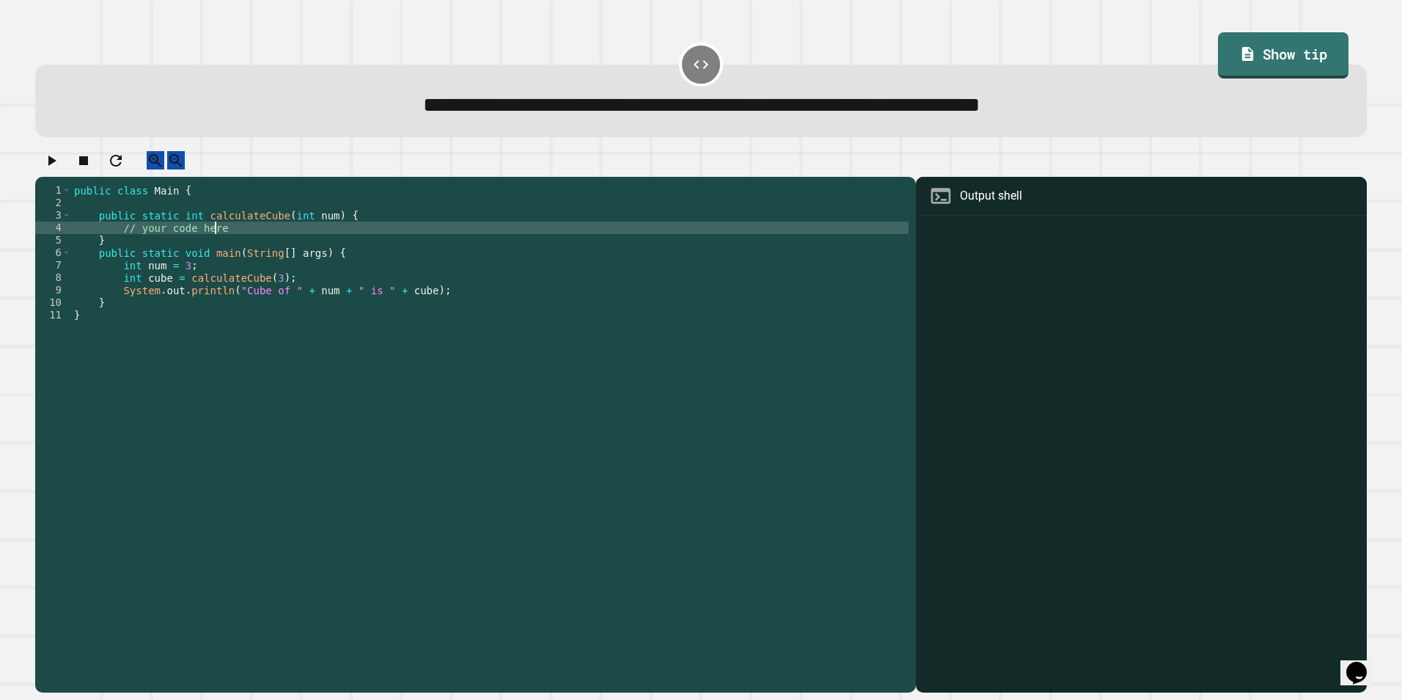
click at [271, 241] on div "public class Main { public static int calculateCube ( int num ) { // your code …" at bounding box center [489, 421] width 837 height 474
type textarea "**********"
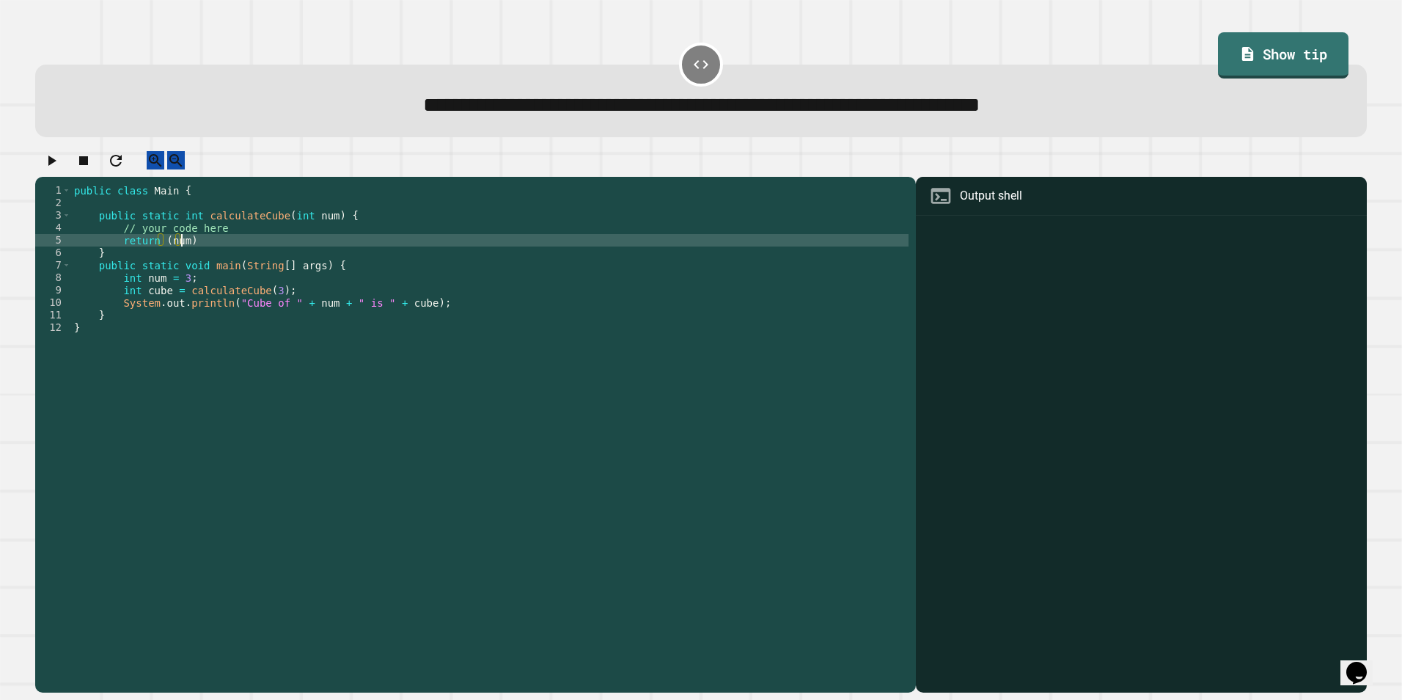
scroll to position [0, 7]
type textarea "**********"
click at [1283, 43] on link "Show tip" at bounding box center [1283, 53] width 124 height 48
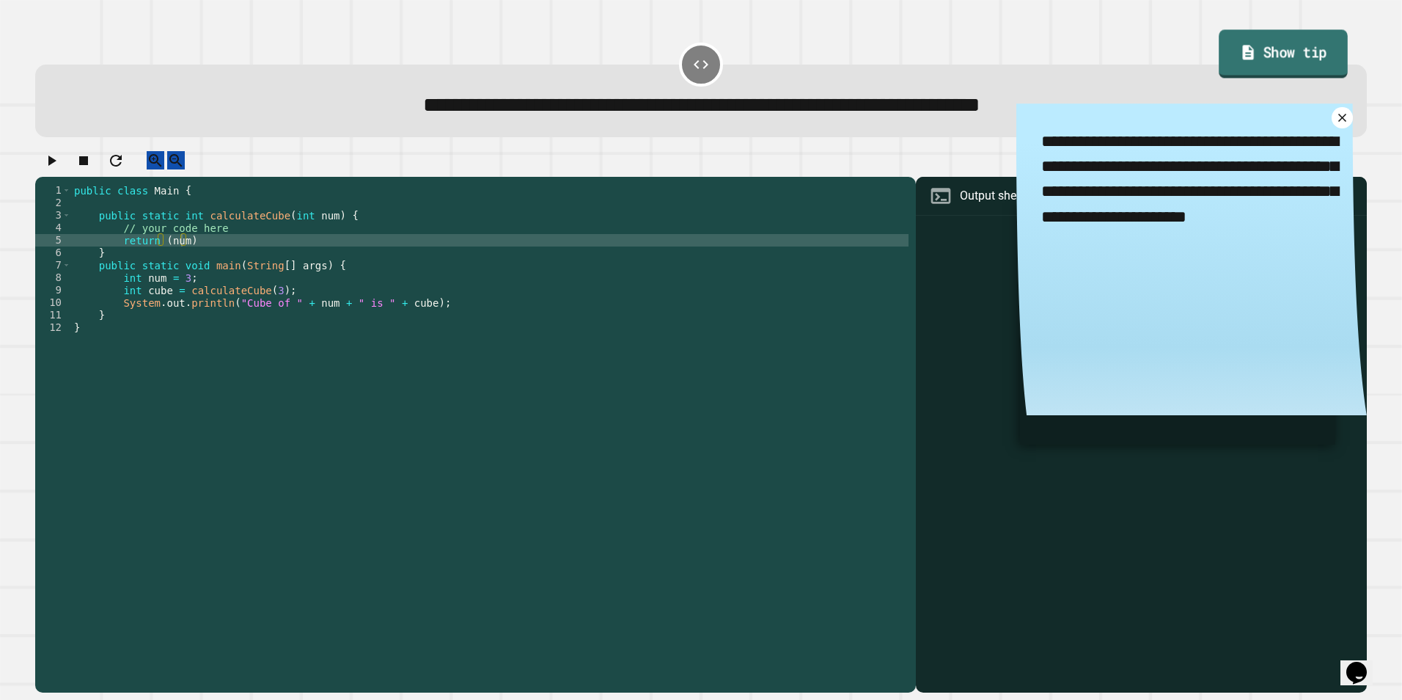
click at [1283, 51] on link "Show tip" at bounding box center [1283, 54] width 128 height 48
